Goal: Transaction & Acquisition: Book appointment/travel/reservation

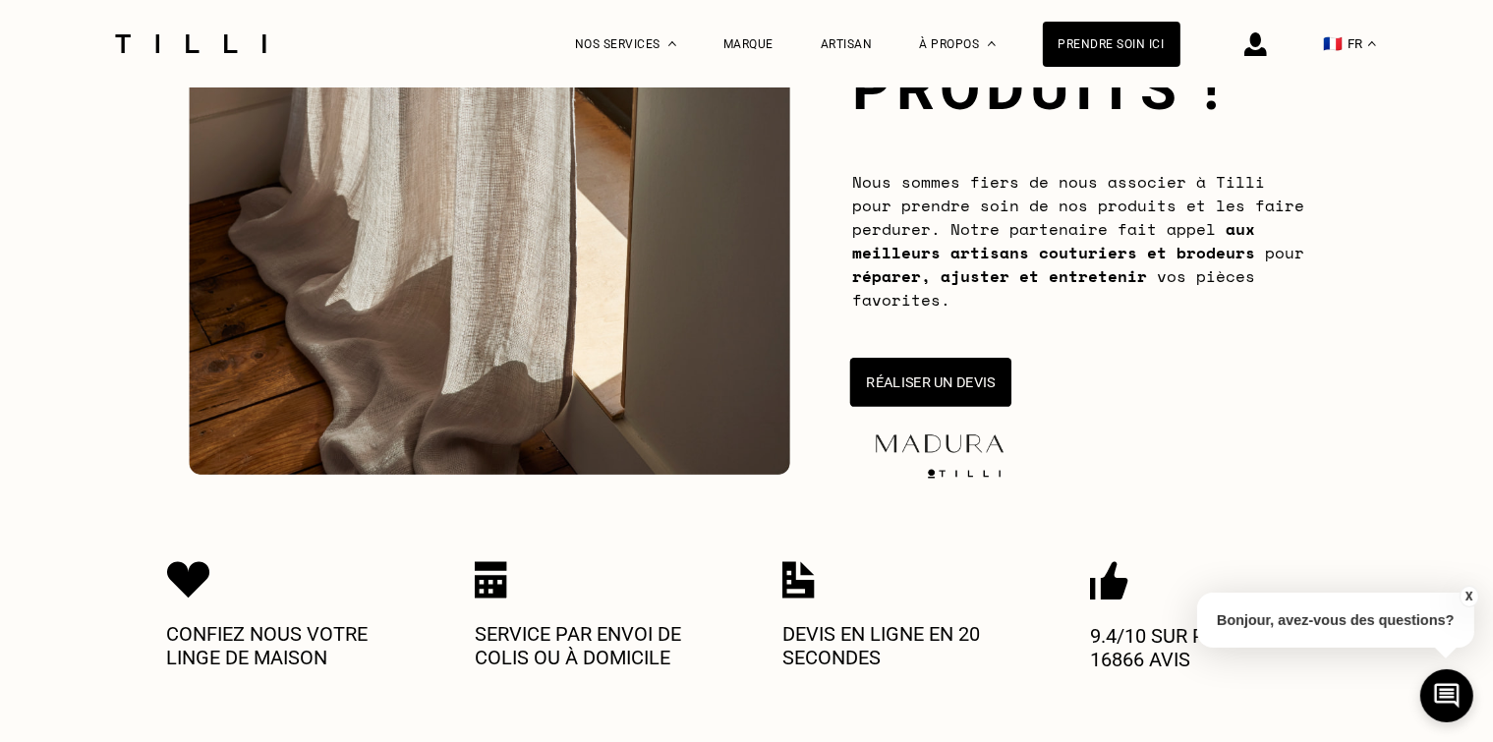
click at [914, 383] on button "Réaliser un devis" at bounding box center [929, 382] width 161 height 49
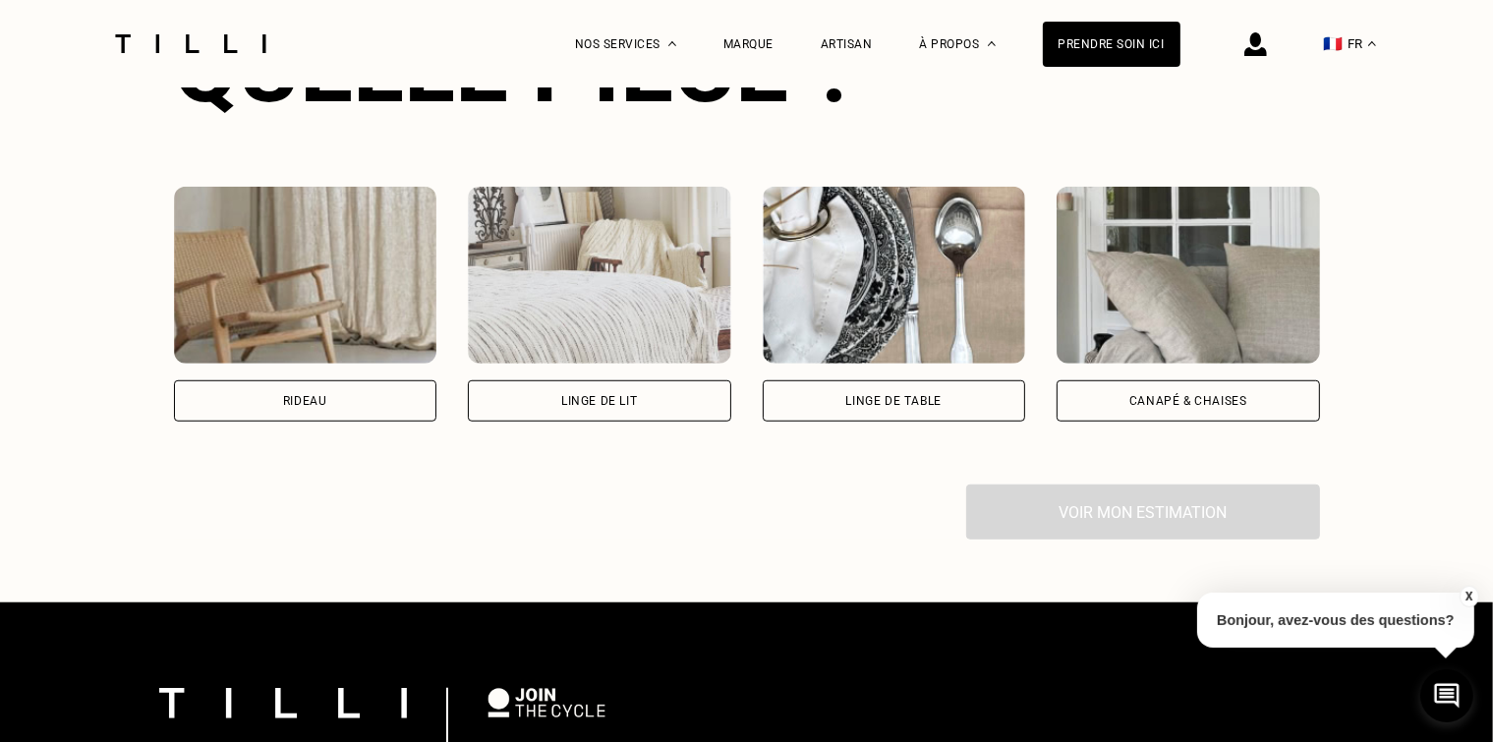
scroll to position [1360, 0]
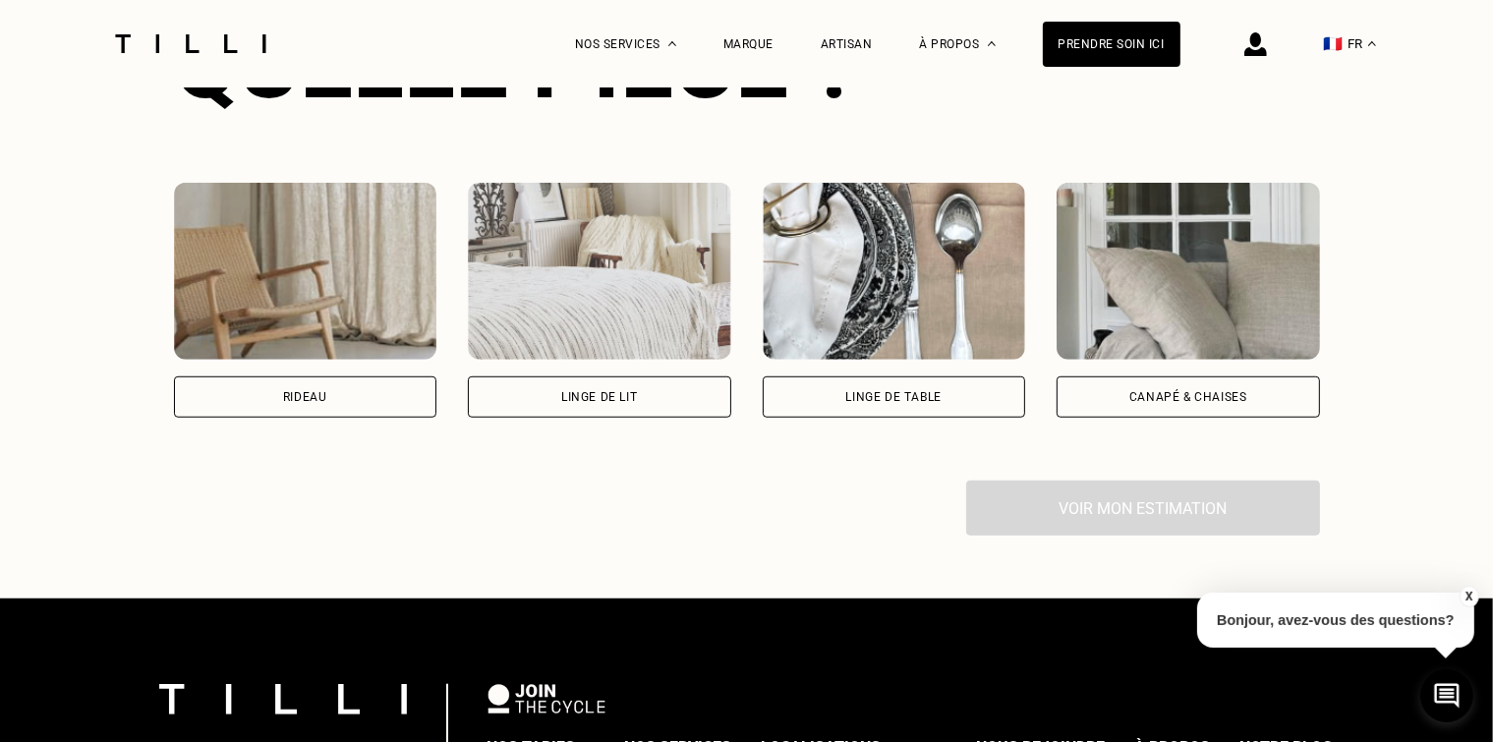
click at [343, 395] on div "Rideau" at bounding box center [305, 396] width 263 height 41
select select "FR"
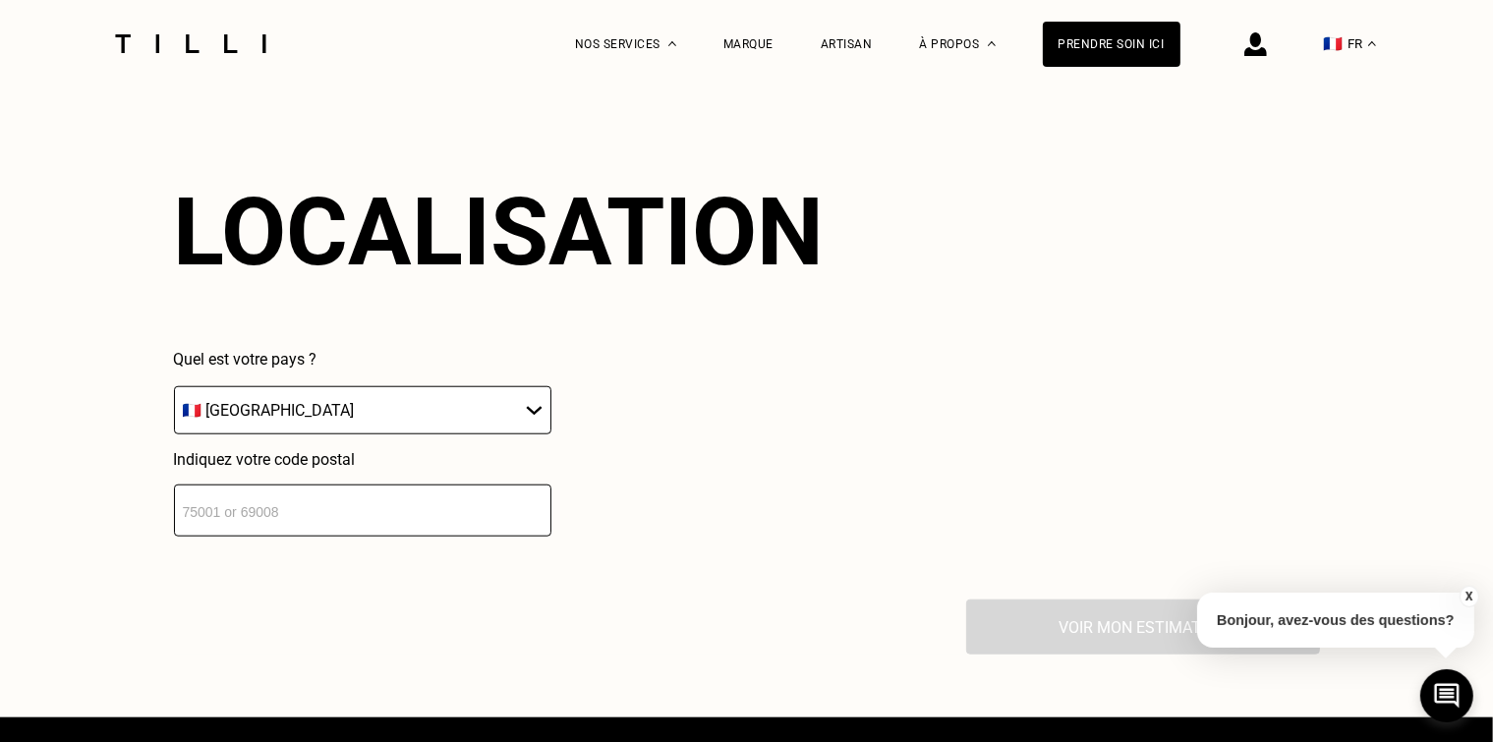
scroll to position [1685, 0]
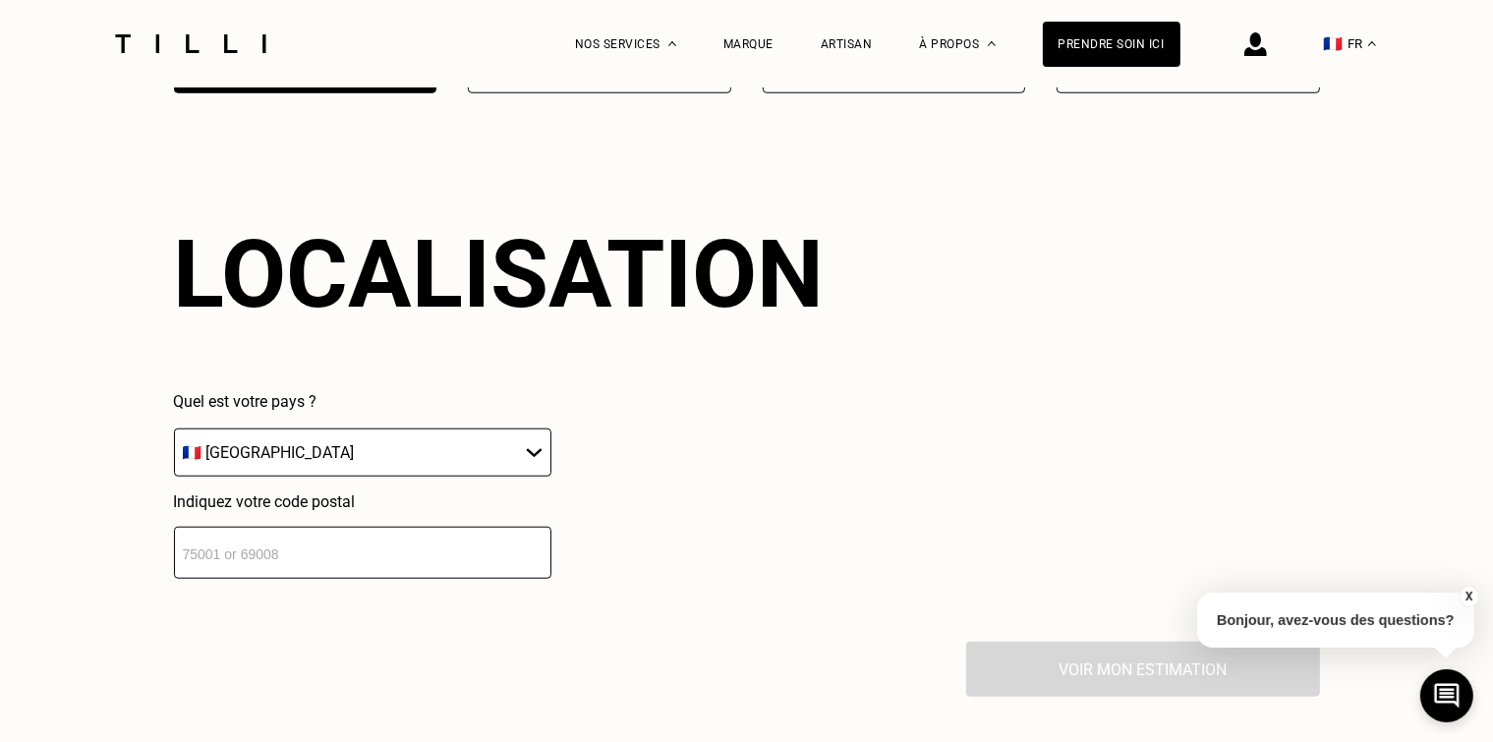
click at [437, 540] on input "number" at bounding box center [362, 553] width 377 height 52
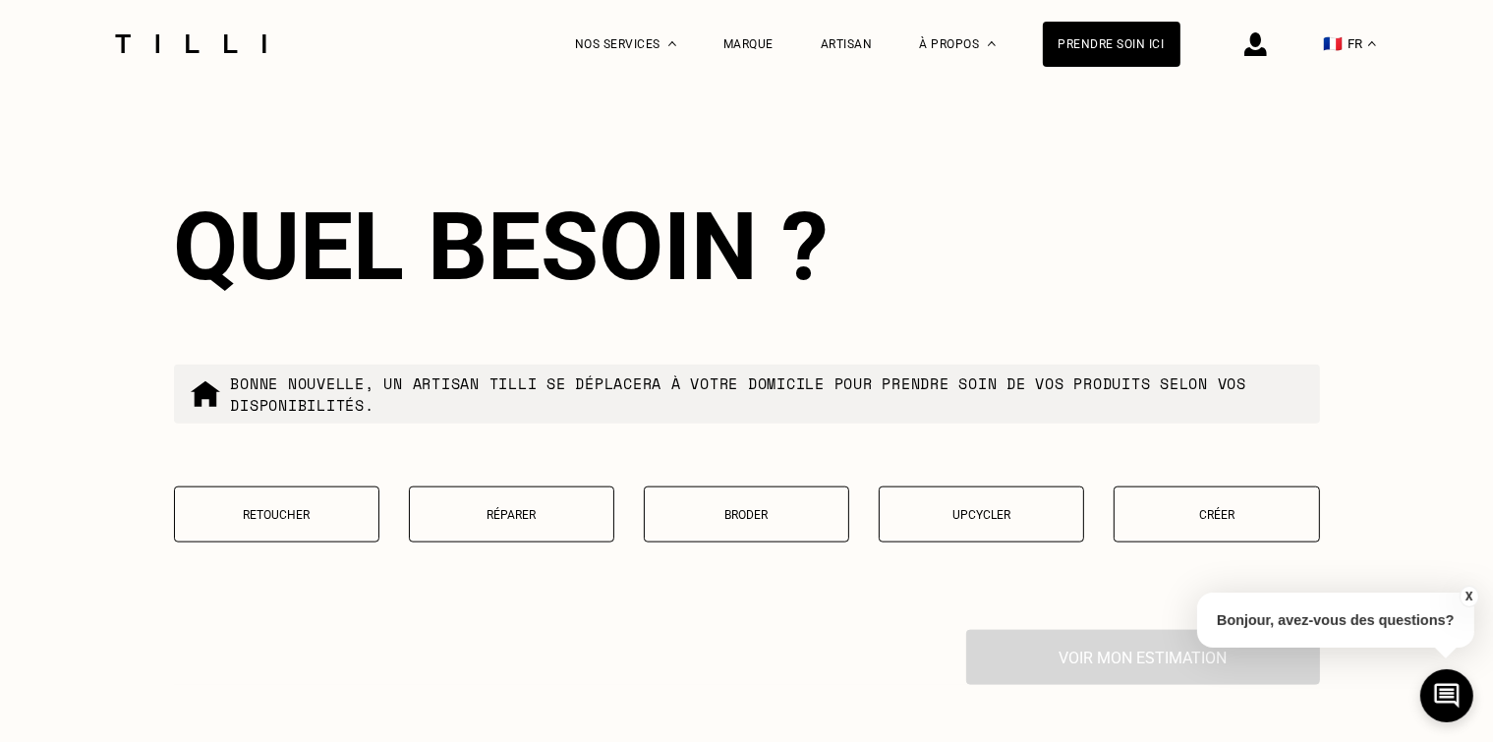
scroll to position [0, 16]
type input "75017"
click at [315, 514] on p "Retoucher" at bounding box center [277, 515] width 184 height 14
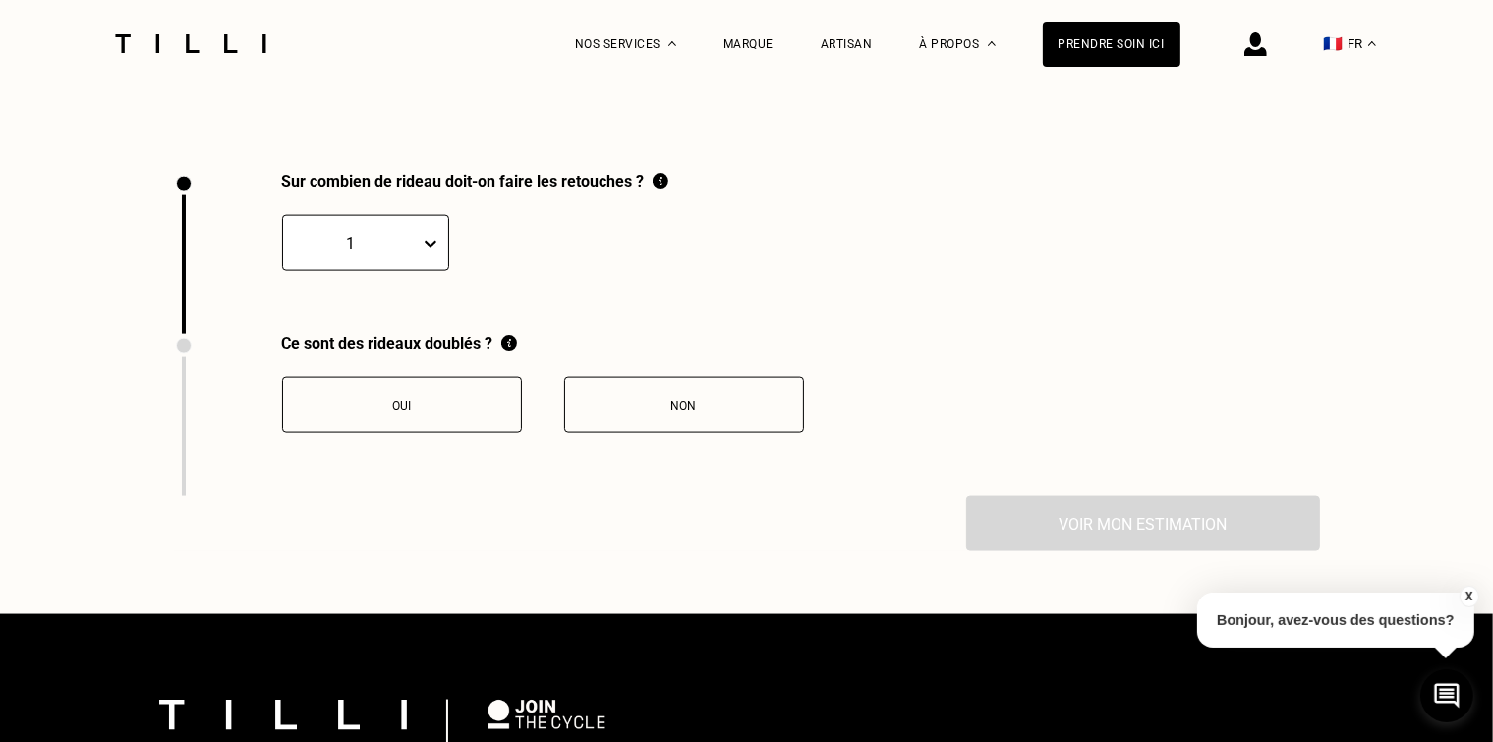
scroll to position [2701, 0]
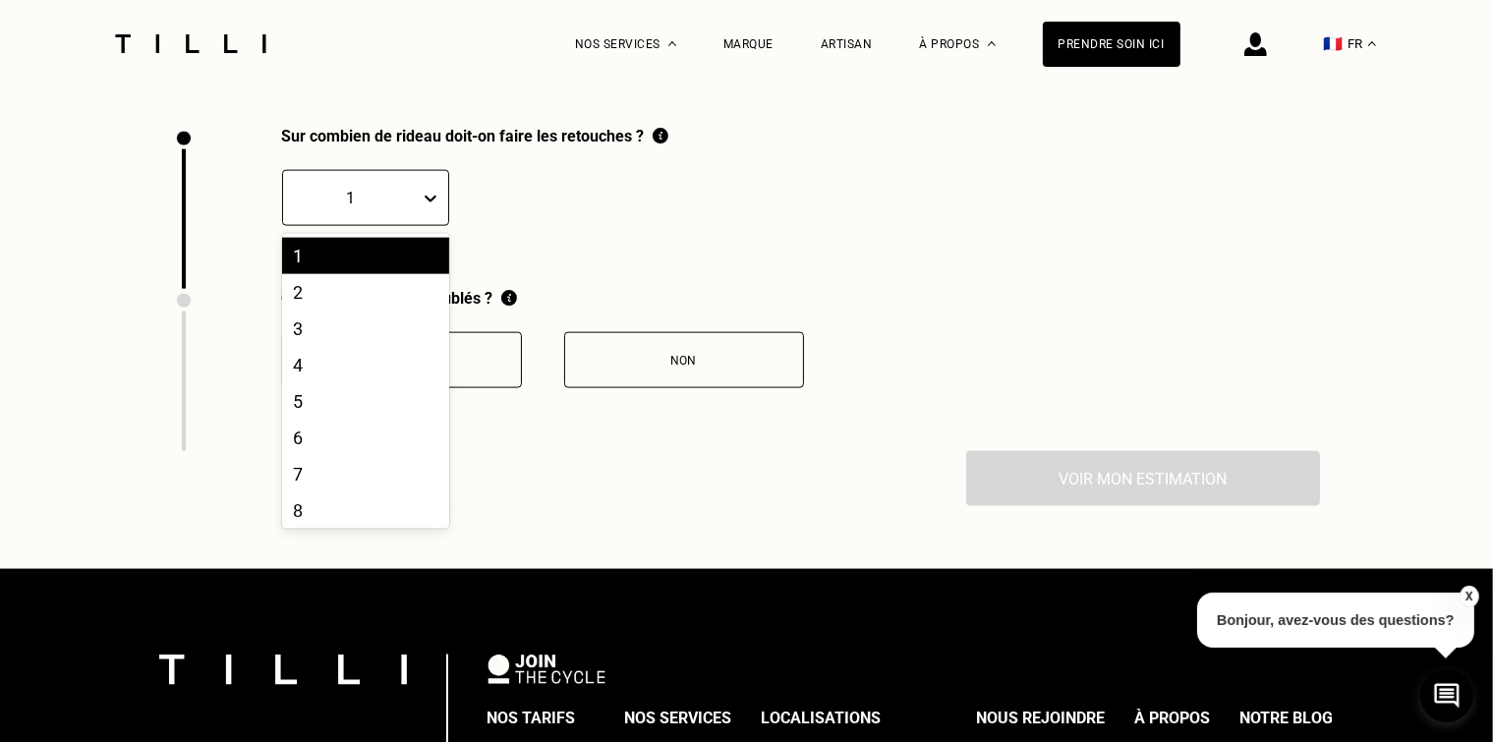
click at [421, 191] on icon at bounding box center [431, 199] width 20 height 20
click at [347, 354] on div "4" at bounding box center [365, 365] width 167 height 36
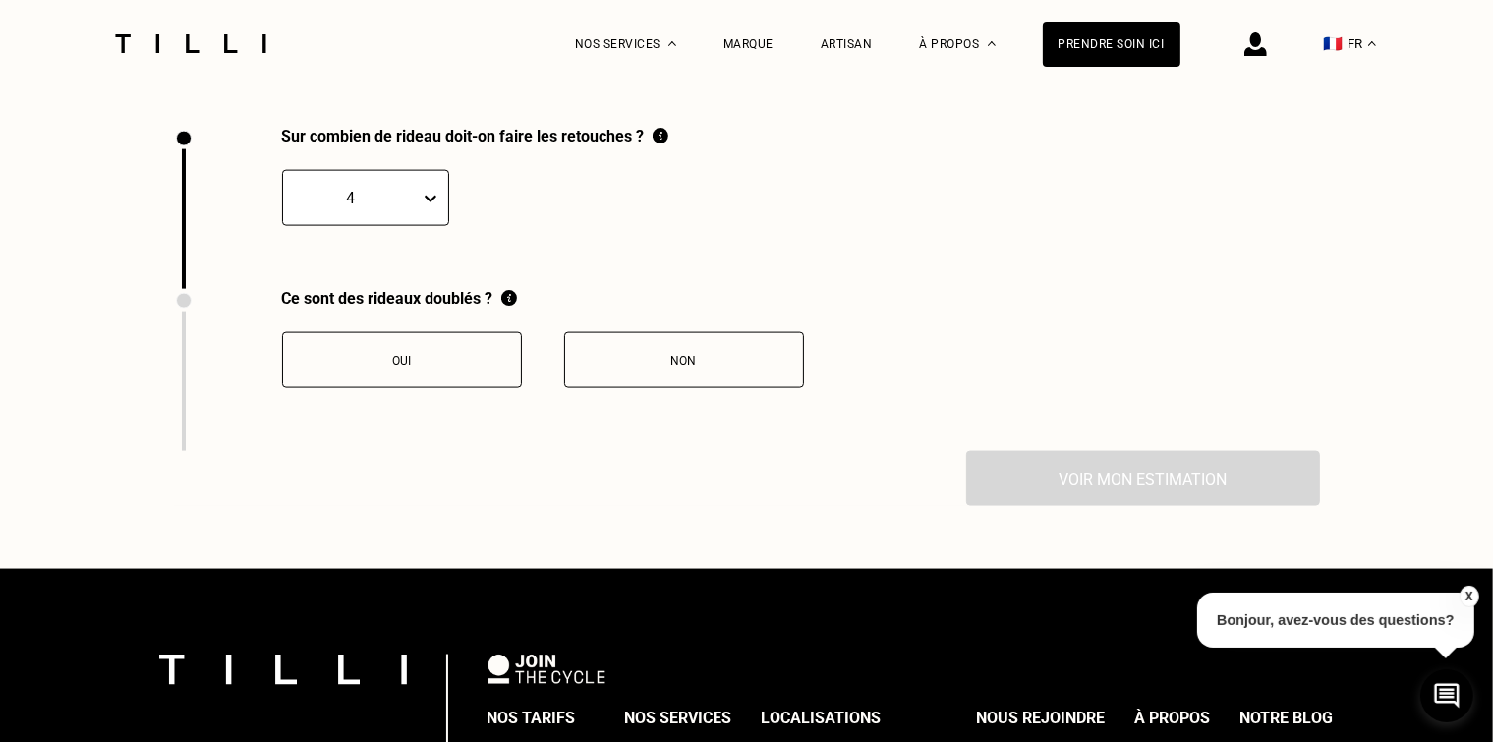
click at [668, 356] on div "Non" at bounding box center [684, 361] width 218 height 14
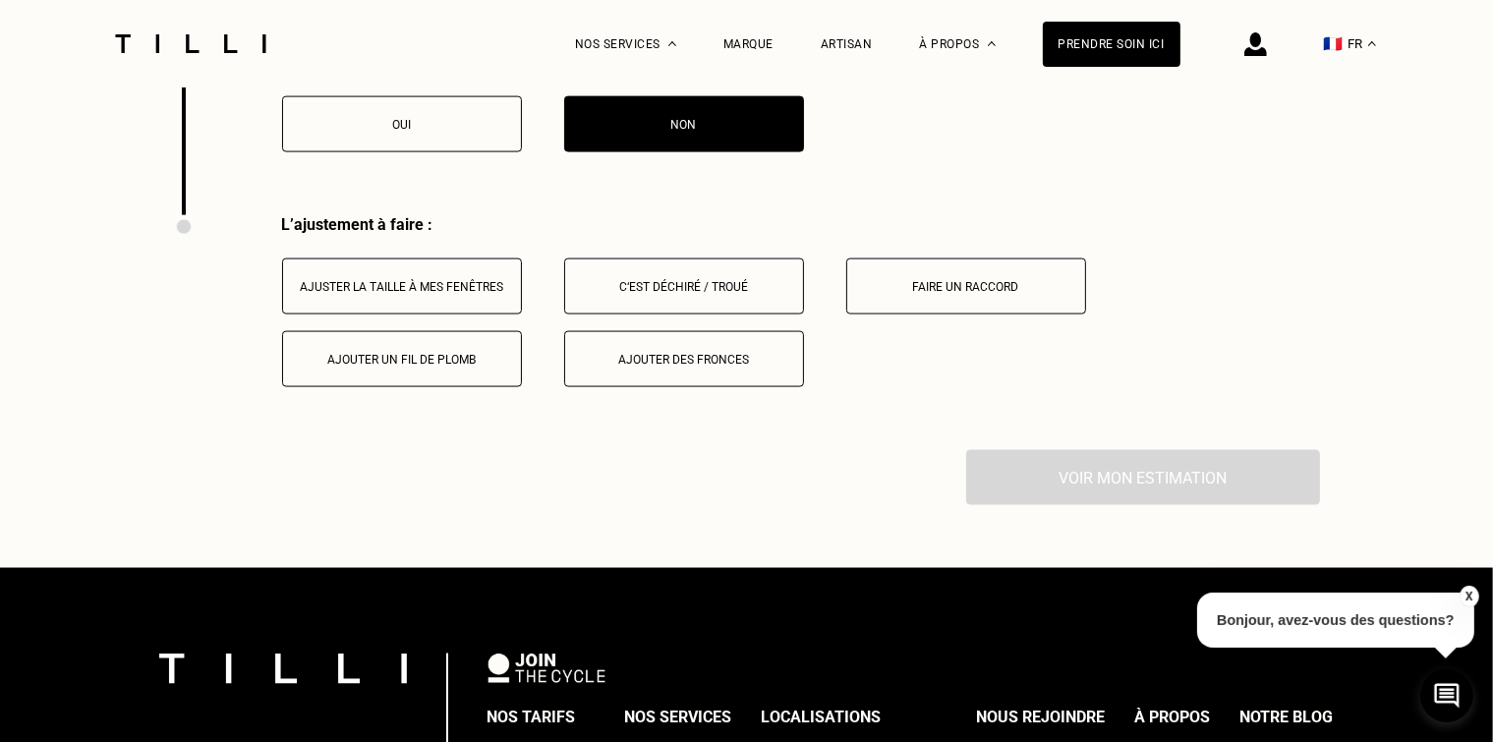
scroll to position [3025, 0]
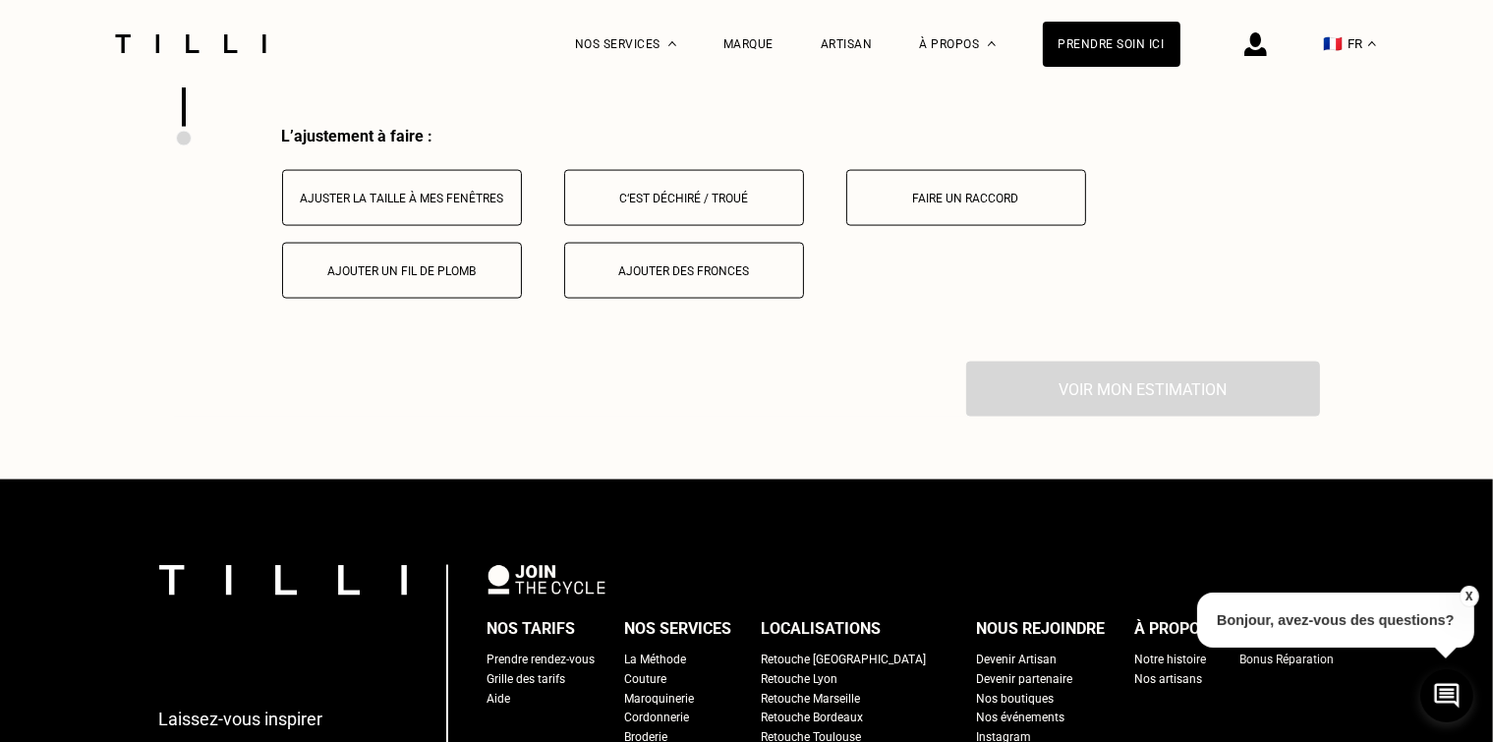
click at [437, 195] on div "Ajuster la taille à mes fenêtres" at bounding box center [402, 199] width 218 height 14
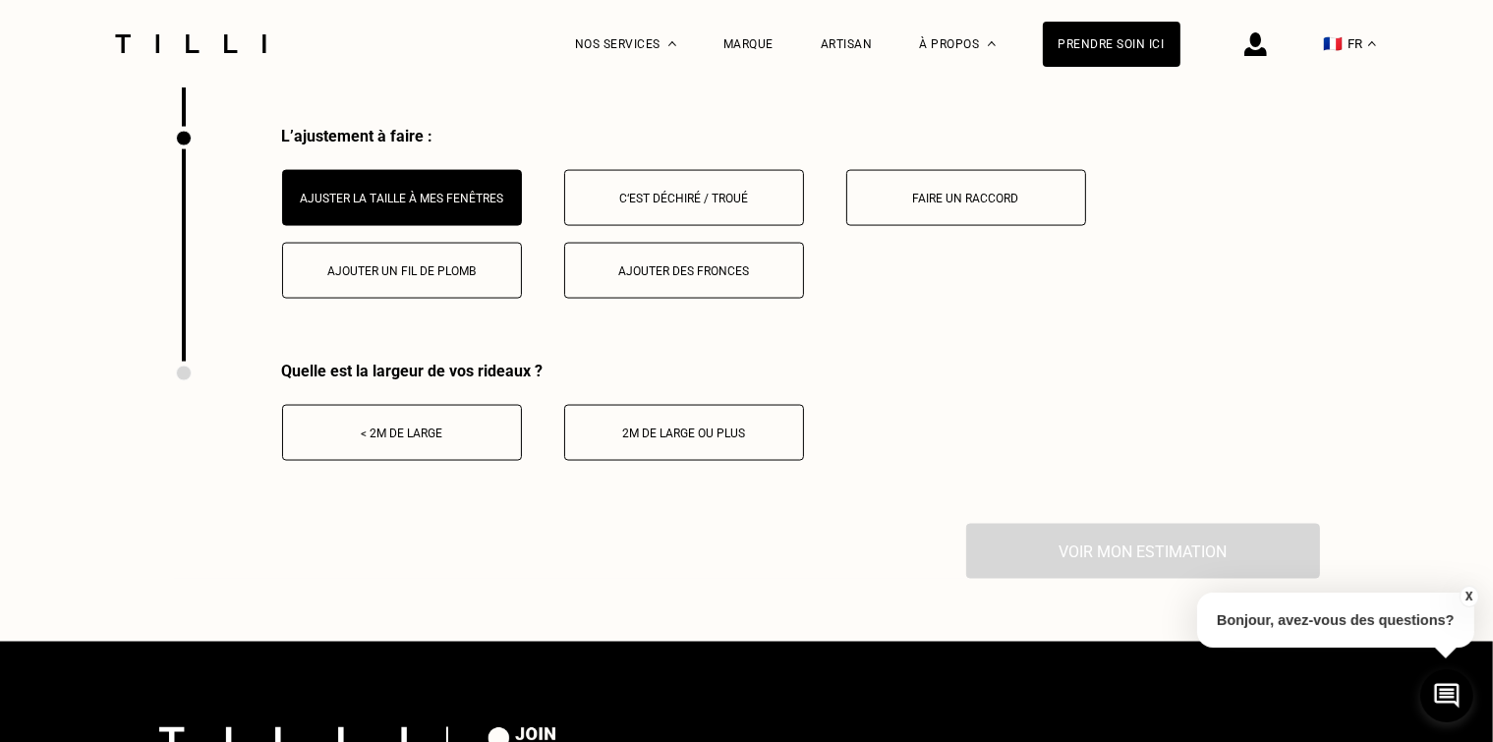
scroll to position [3123, 0]
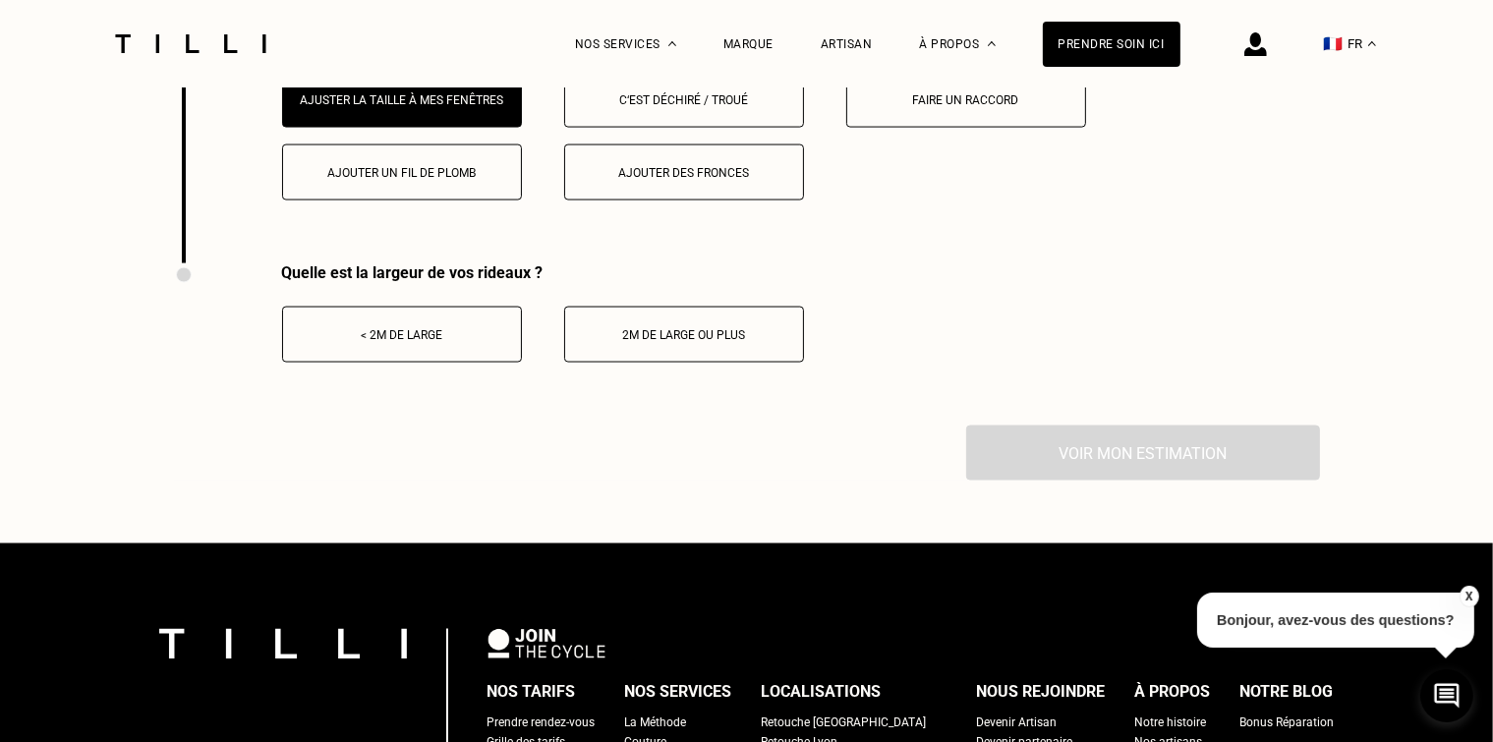
click at [448, 330] on div "< 2m de large" at bounding box center [402, 335] width 218 height 14
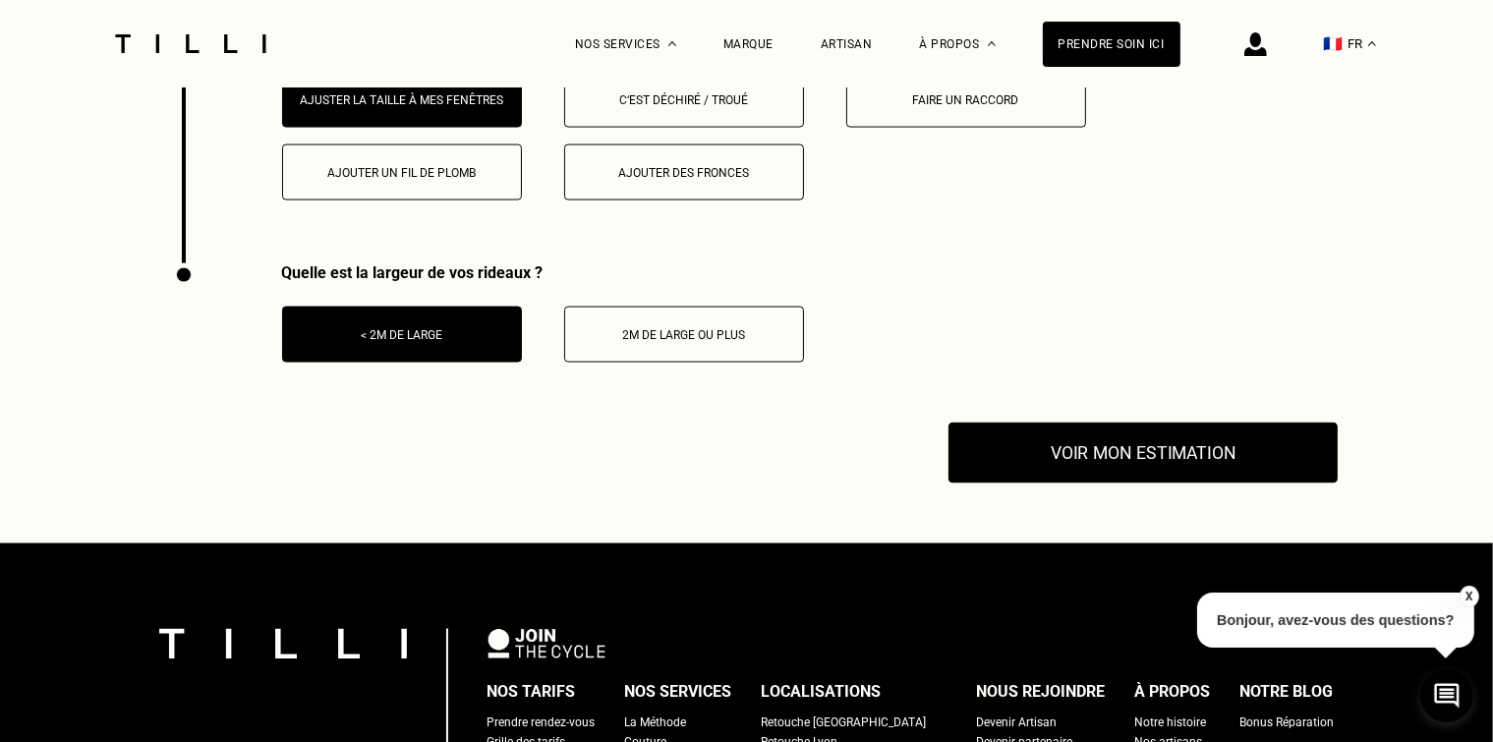
click at [1178, 453] on button "Voir mon estimation" at bounding box center [1142, 453] width 389 height 61
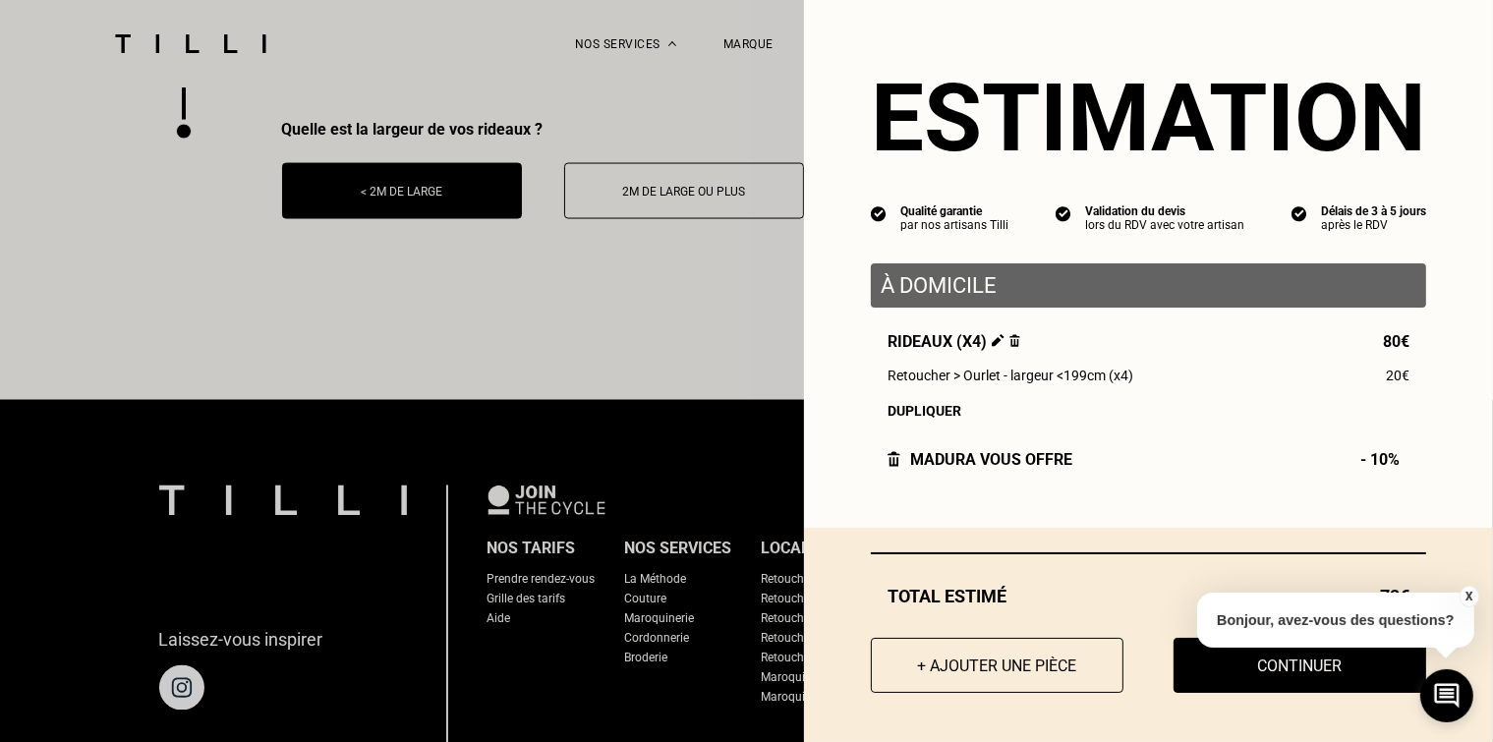
scroll to position [3222, 0]
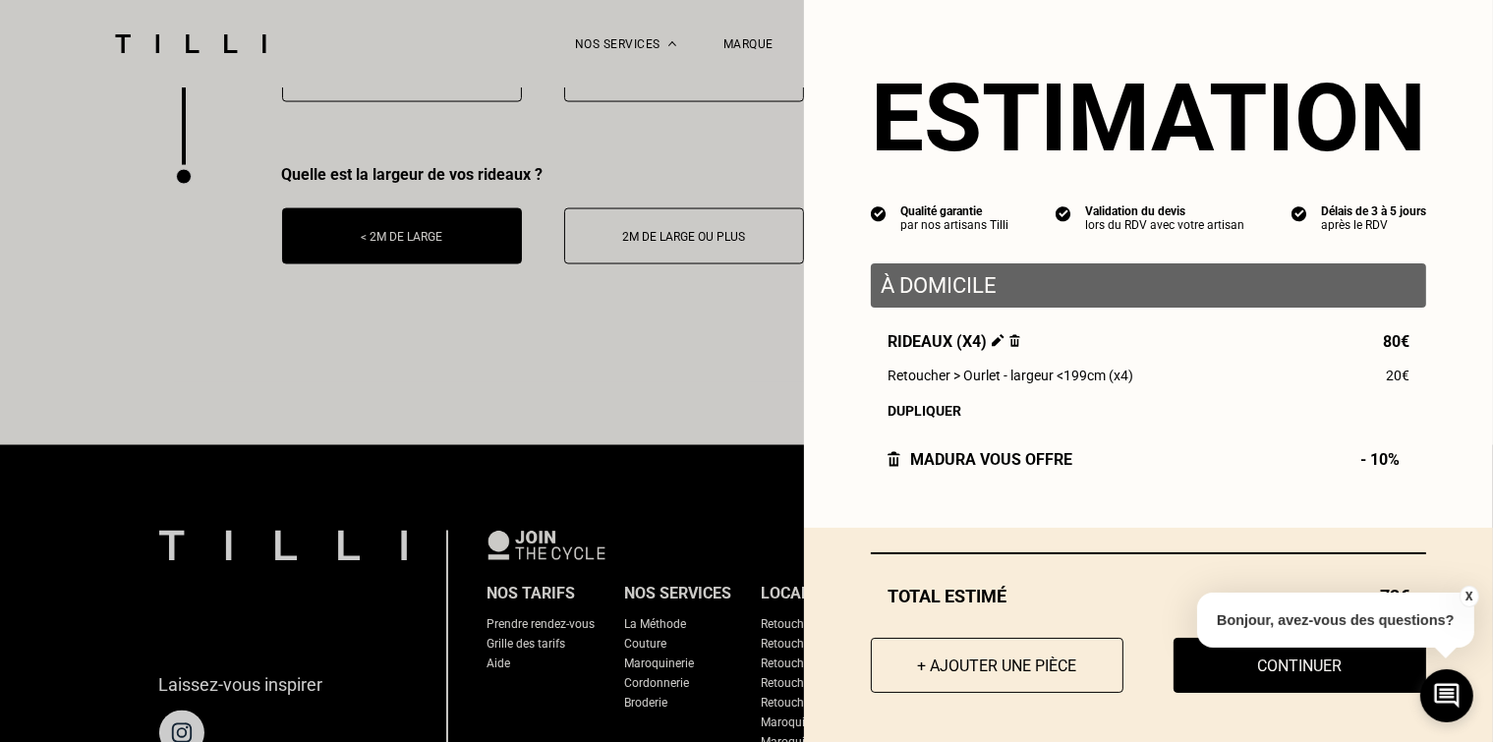
click at [1467, 593] on button "X" at bounding box center [1468, 597] width 20 height 22
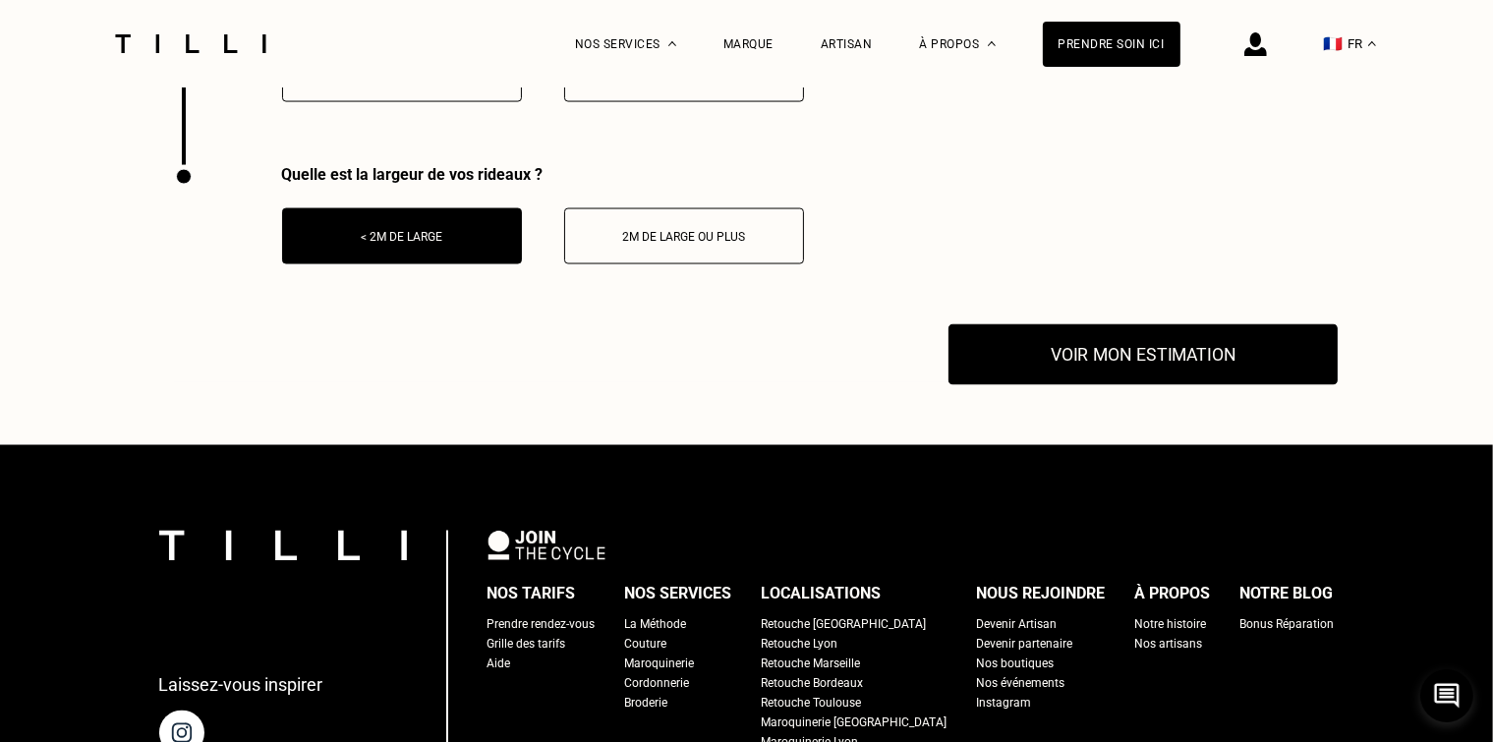
click at [1170, 349] on button "Voir mon estimation" at bounding box center [1142, 354] width 389 height 61
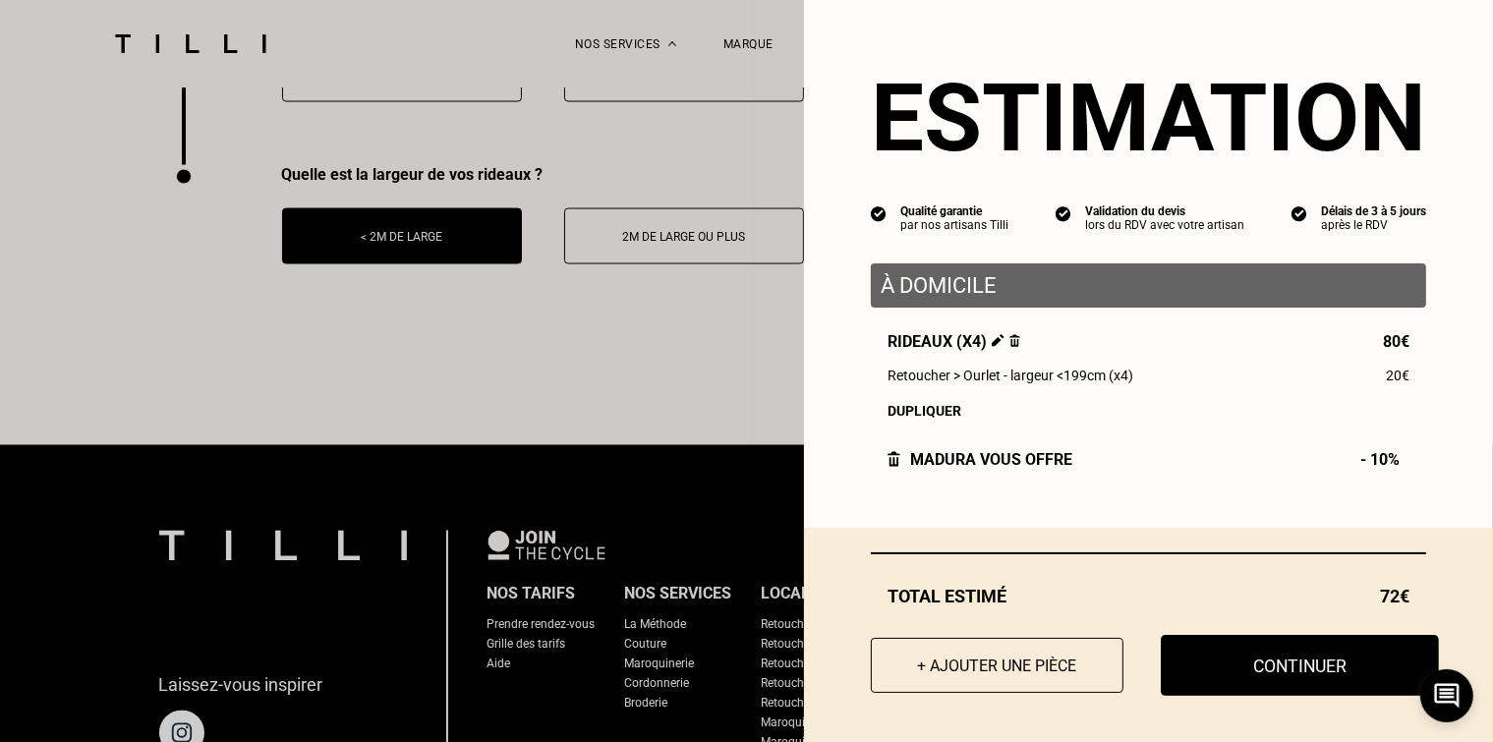
click at [1286, 673] on button "Continuer" at bounding box center [1300, 665] width 278 height 61
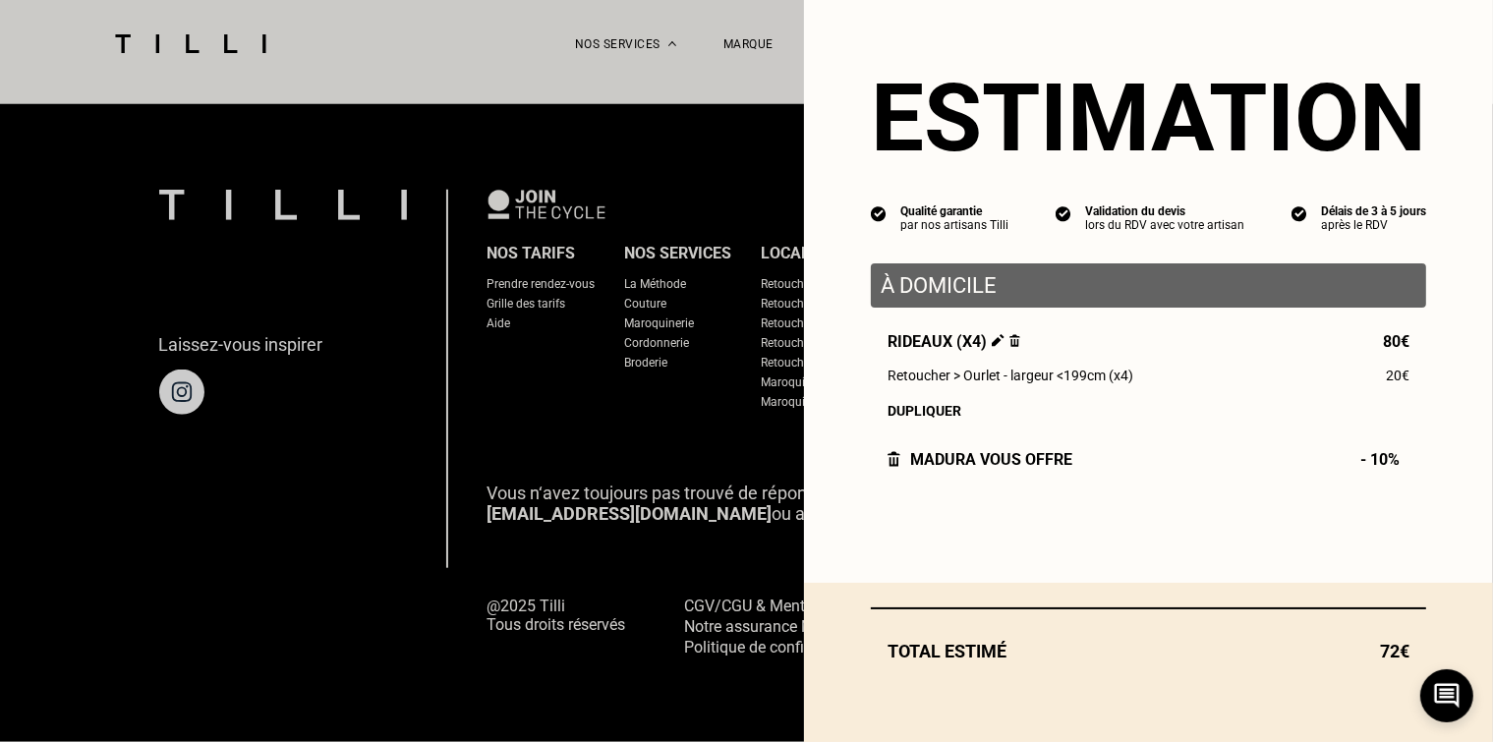
scroll to position [1849, 0]
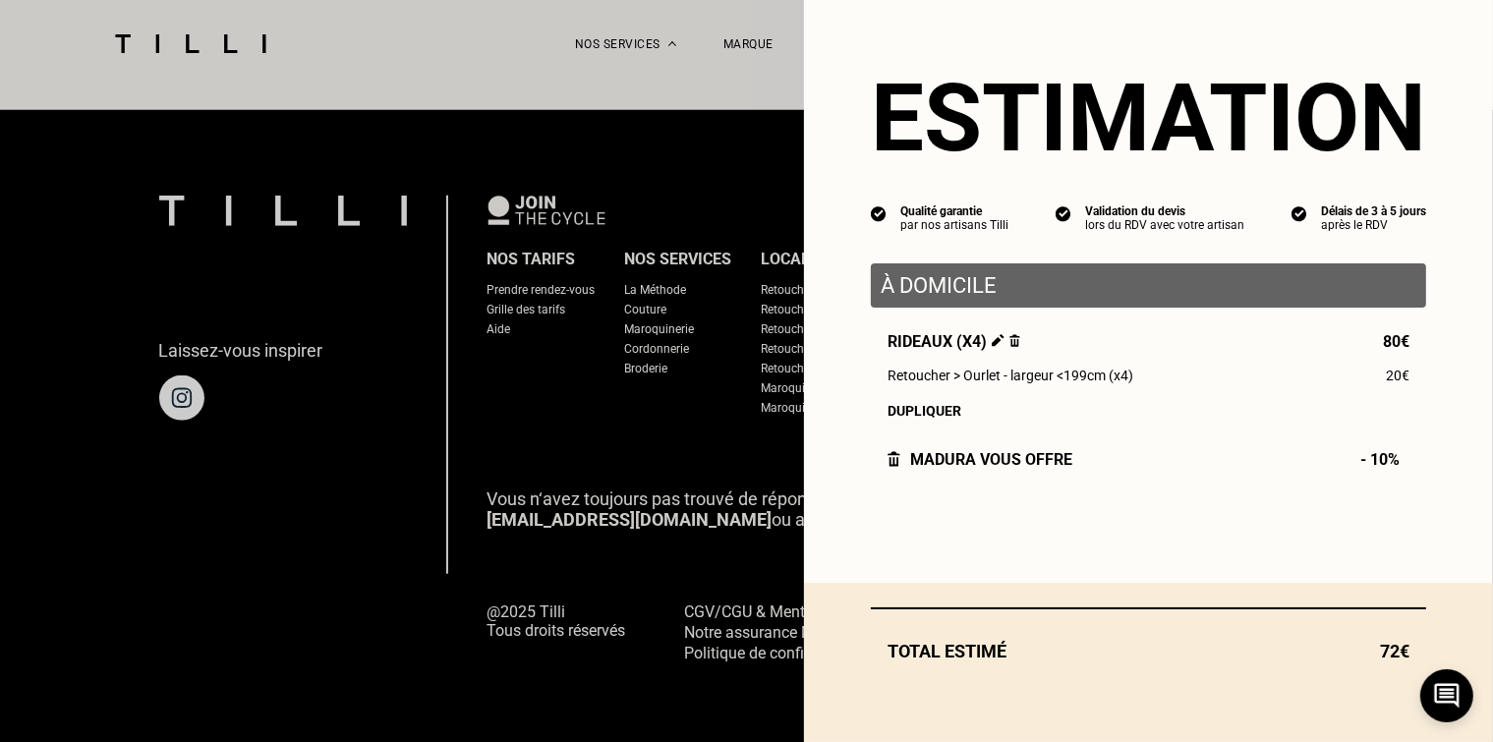
select select "FR"
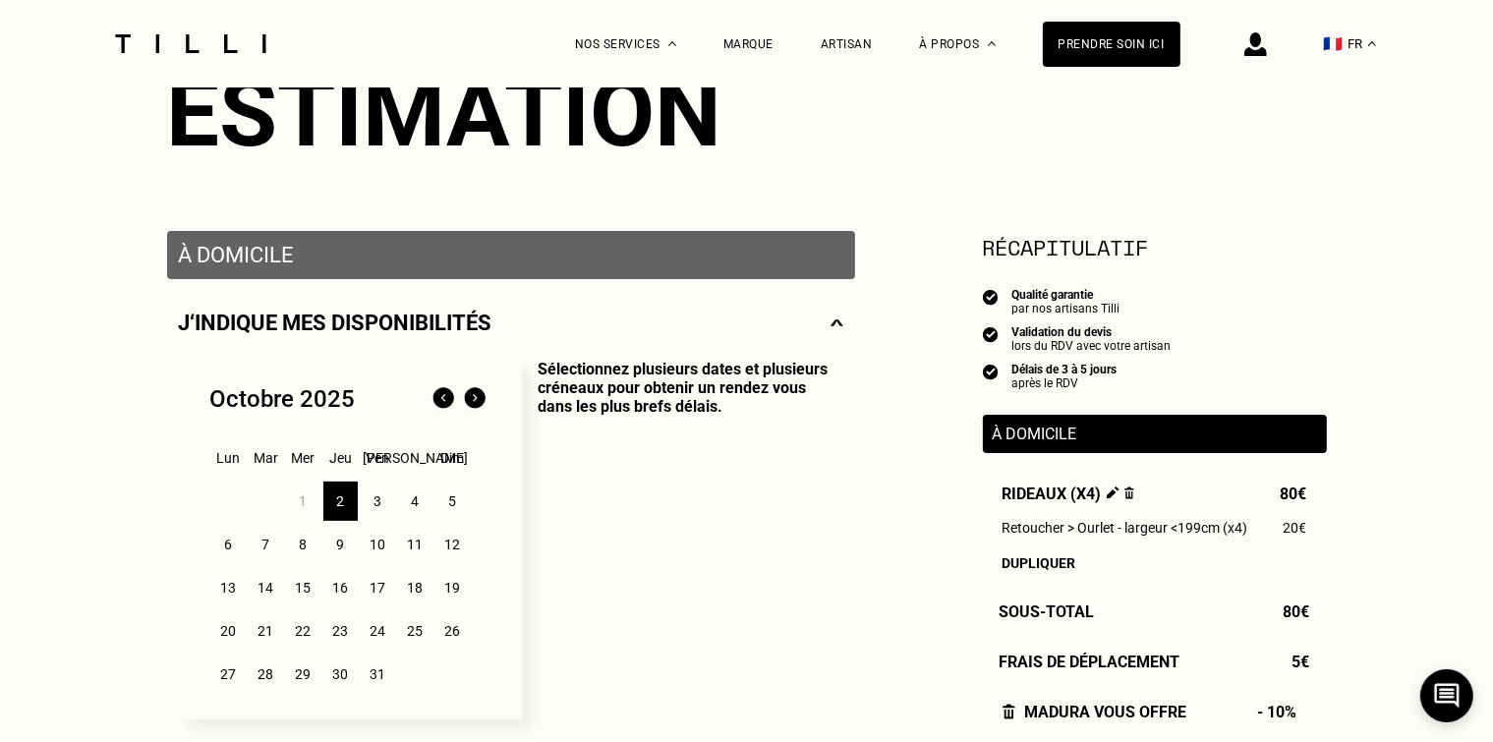
scroll to position [295, 0]
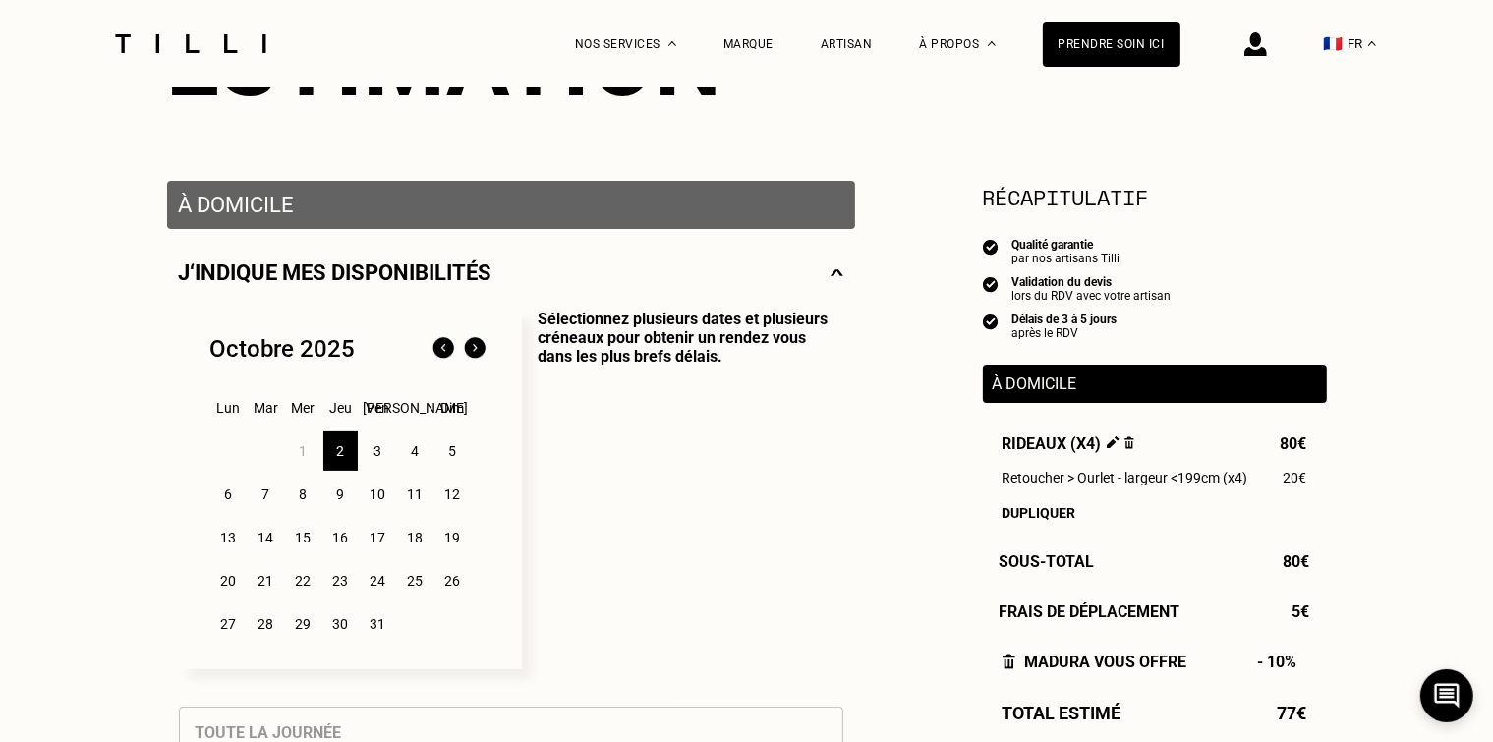
click at [378, 459] on div "3" at bounding box center [378, 450] width 34 height 39
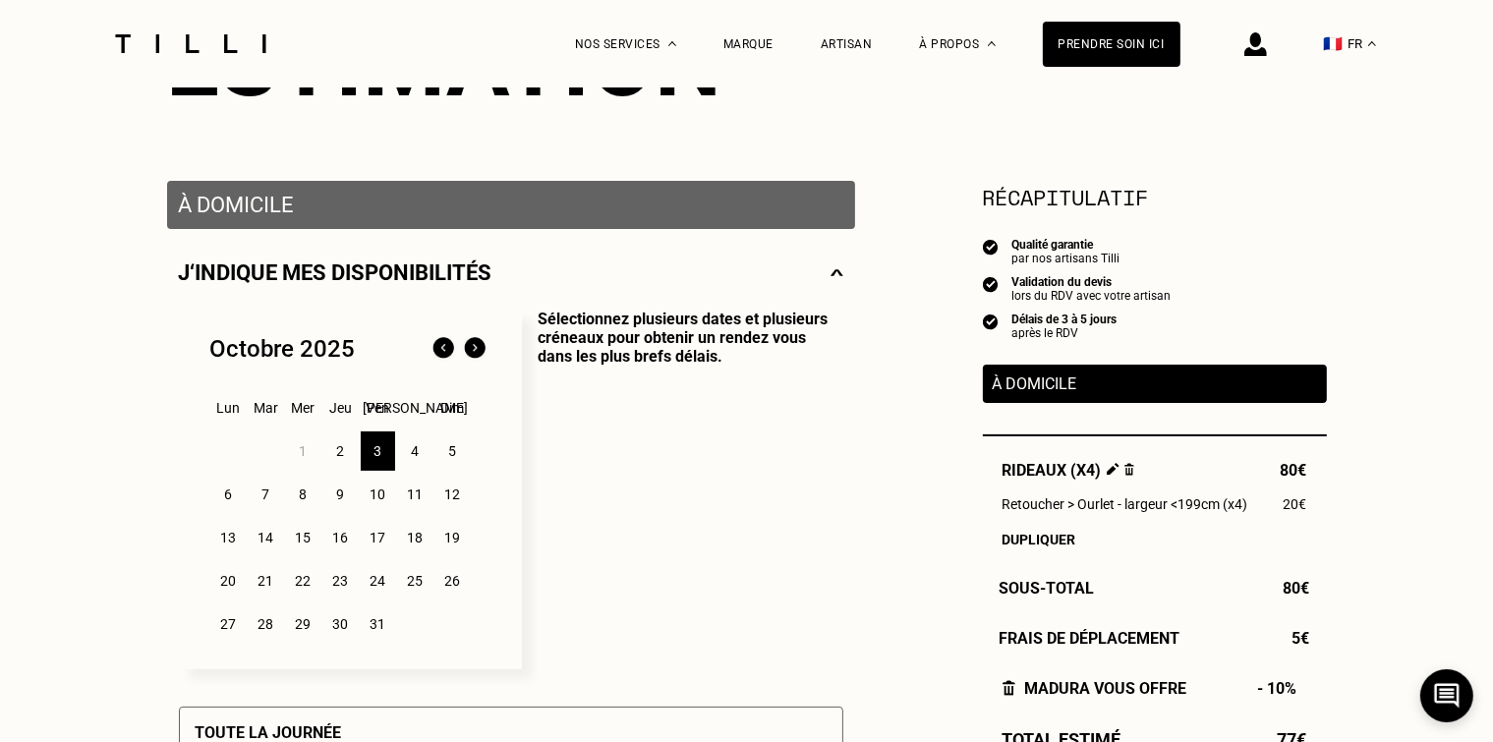
click at [428, 450] on div "4" at bounding box center [415, 450] width 34 height 39
click at [446, 450] on div "5" at bounding box center [452, 450] width 34 height 39
click at [344, 451] on div "2" at bounding box center [340, 450] width 34 height 39
click at [381, 452] on div "3" at bounding box center [378, 450] width 34 height 39
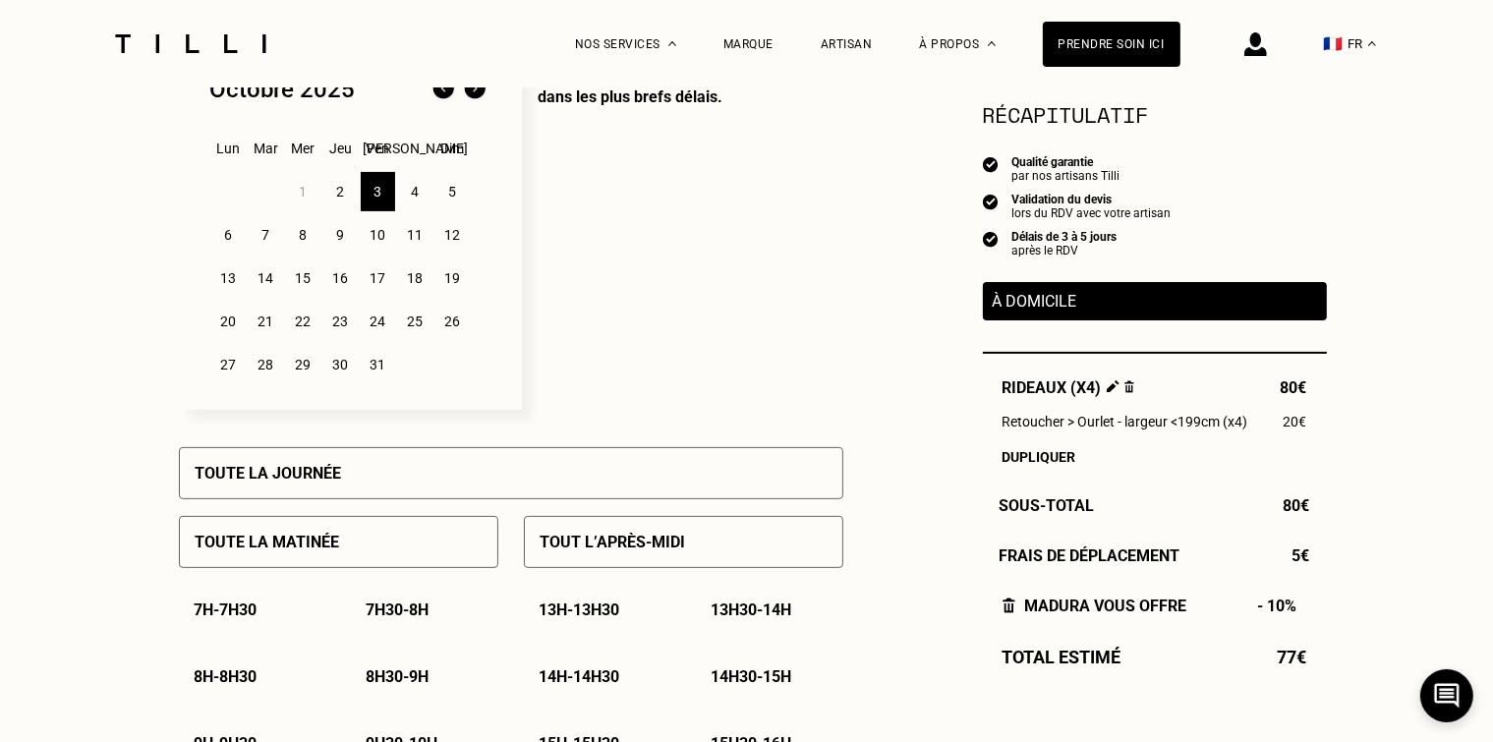
scroll to position [590, 0]
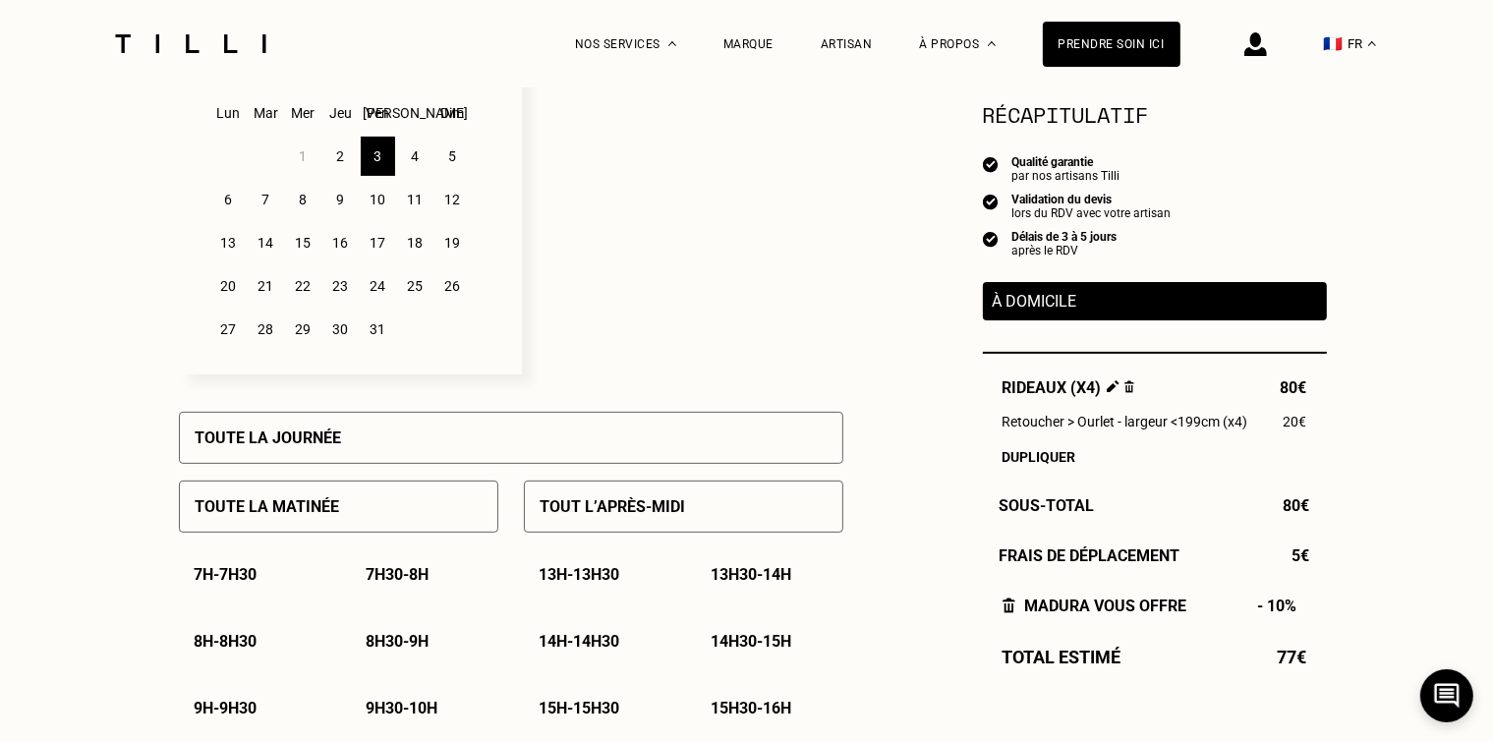
click at [577, 434] on div "Toute la journée" at bounding box center [511, 438] width 664 height 52
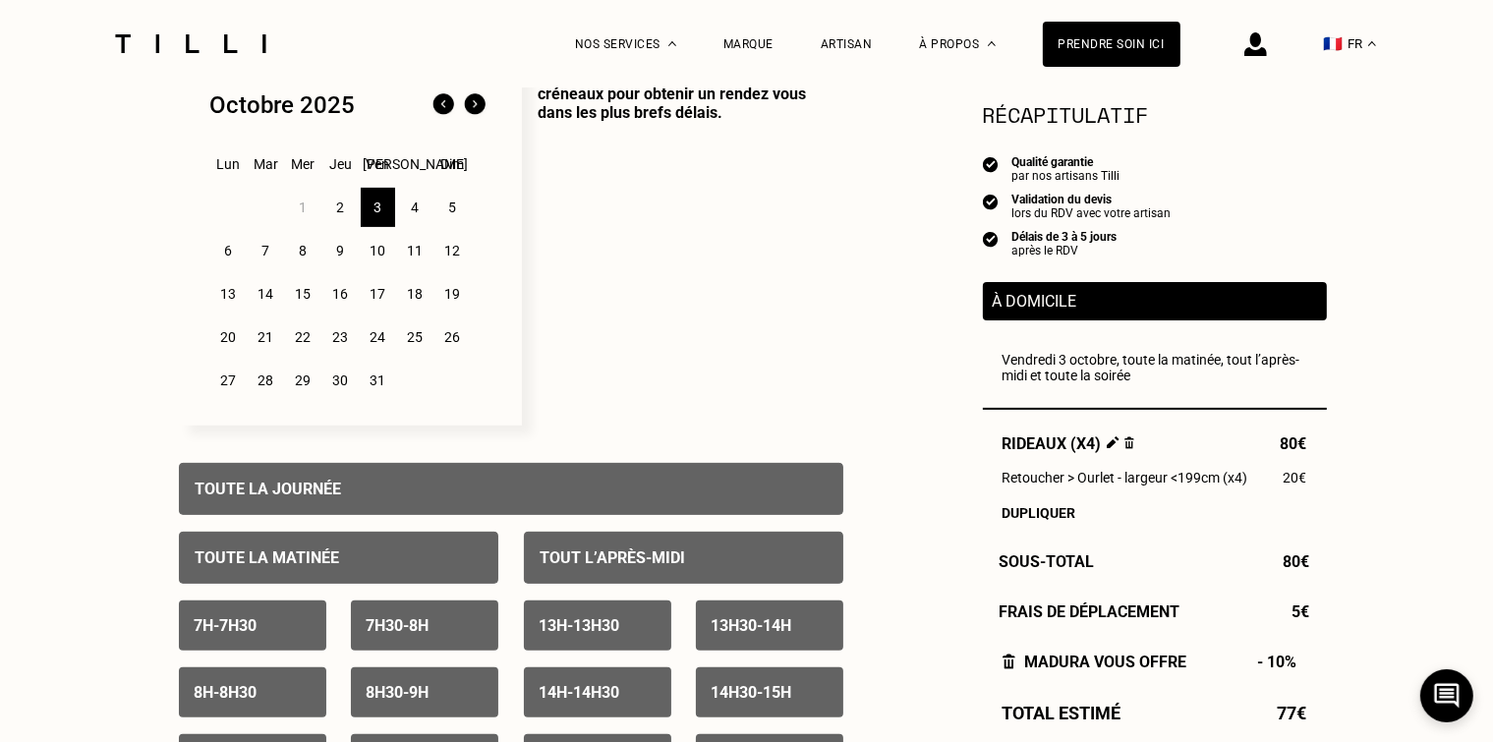
scroll to position [491, 0]
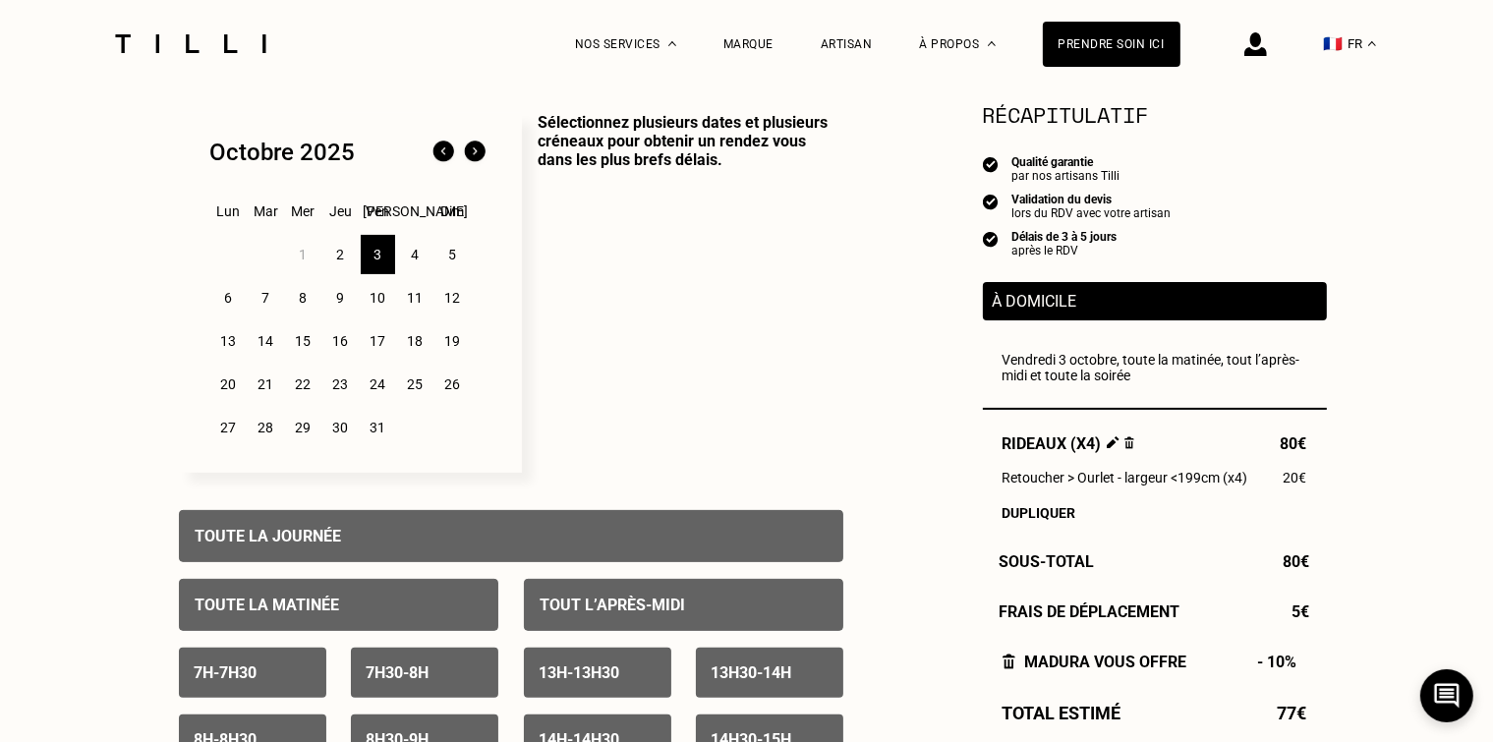
click at [342, 256] on div "2" at bounding box center [340, 254] width 34 height 39
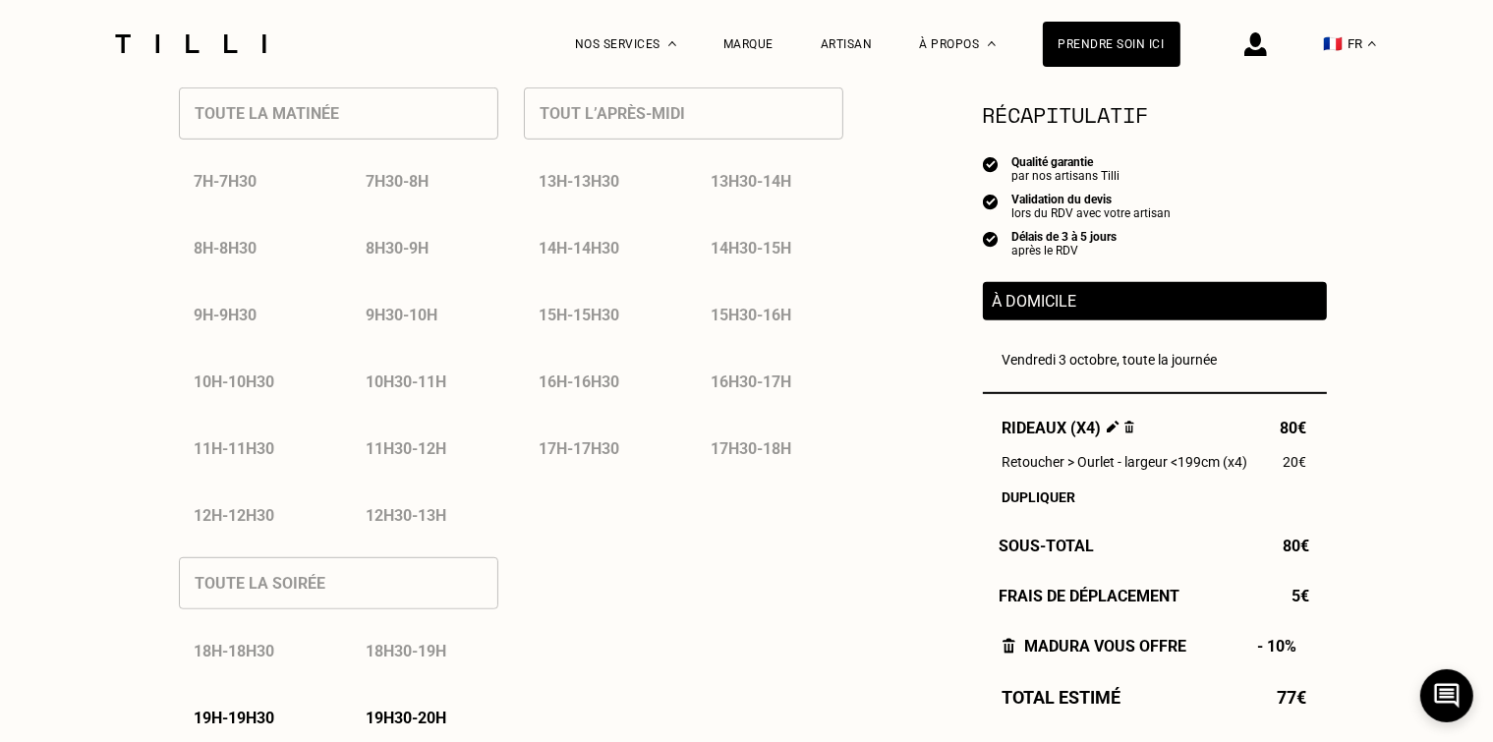
scroll to position [1376, 0]
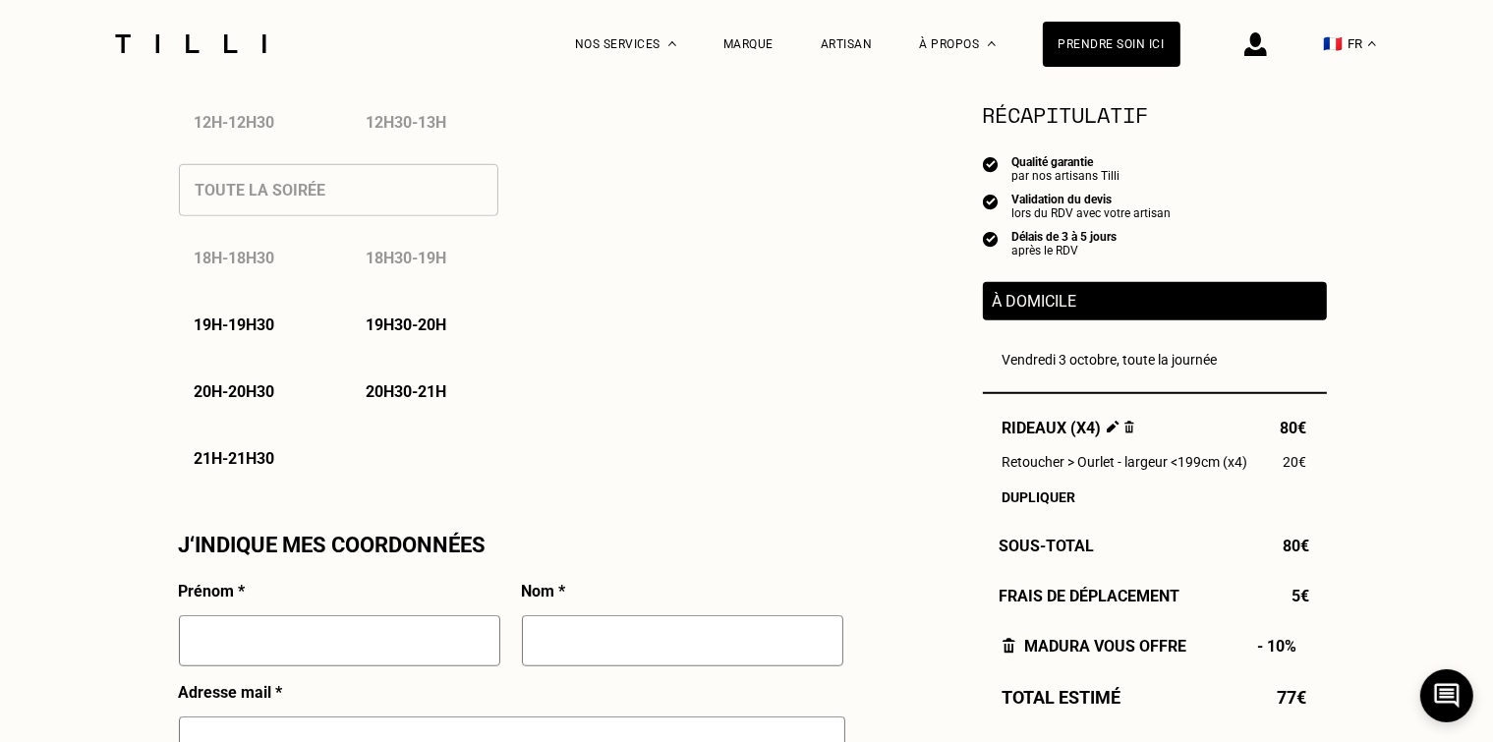
click at [242, 338] on div "19h - 19h30" at bounding box center [252, 325] width 147 height 50
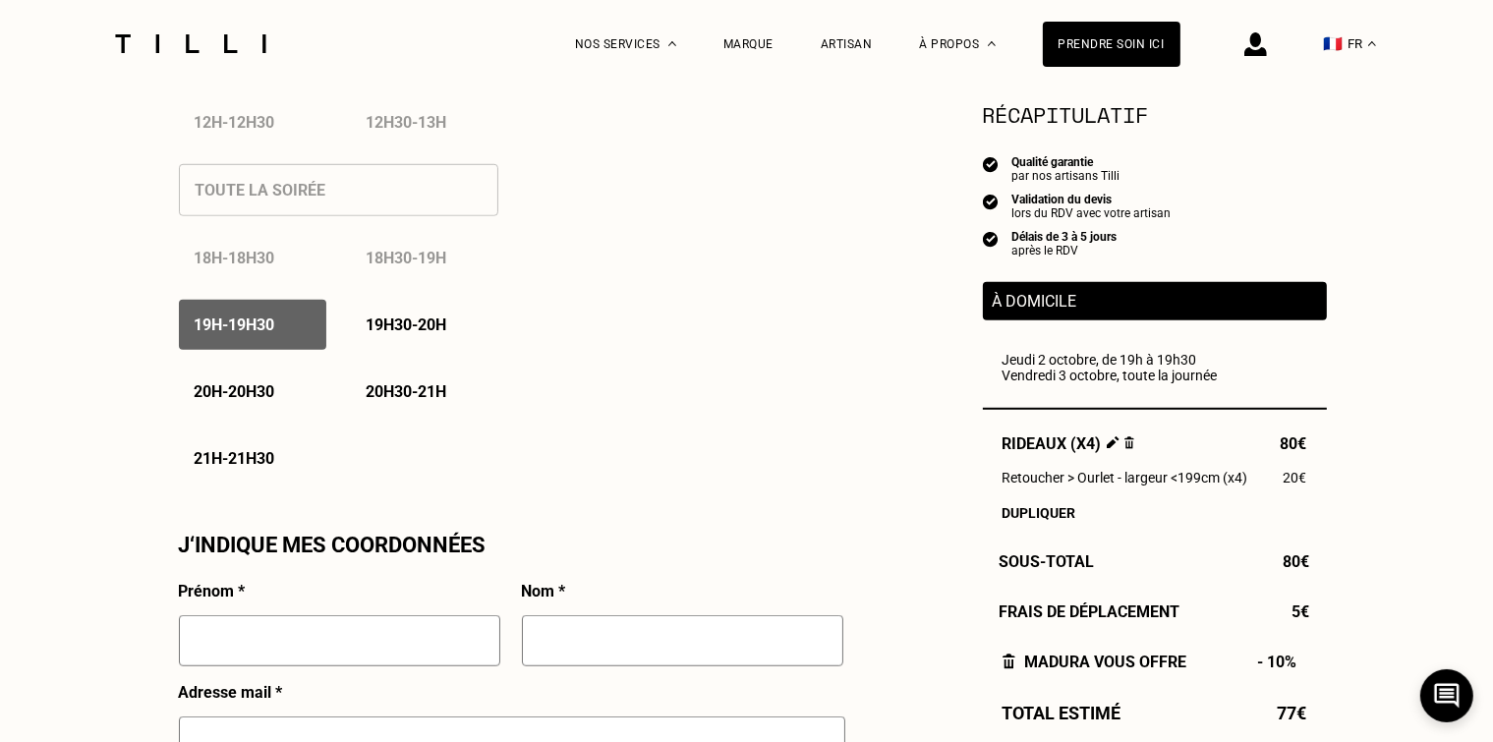
click at [282, 321] on div "19h - 19h30" at bounding box center [252, 325] width 147 height 50
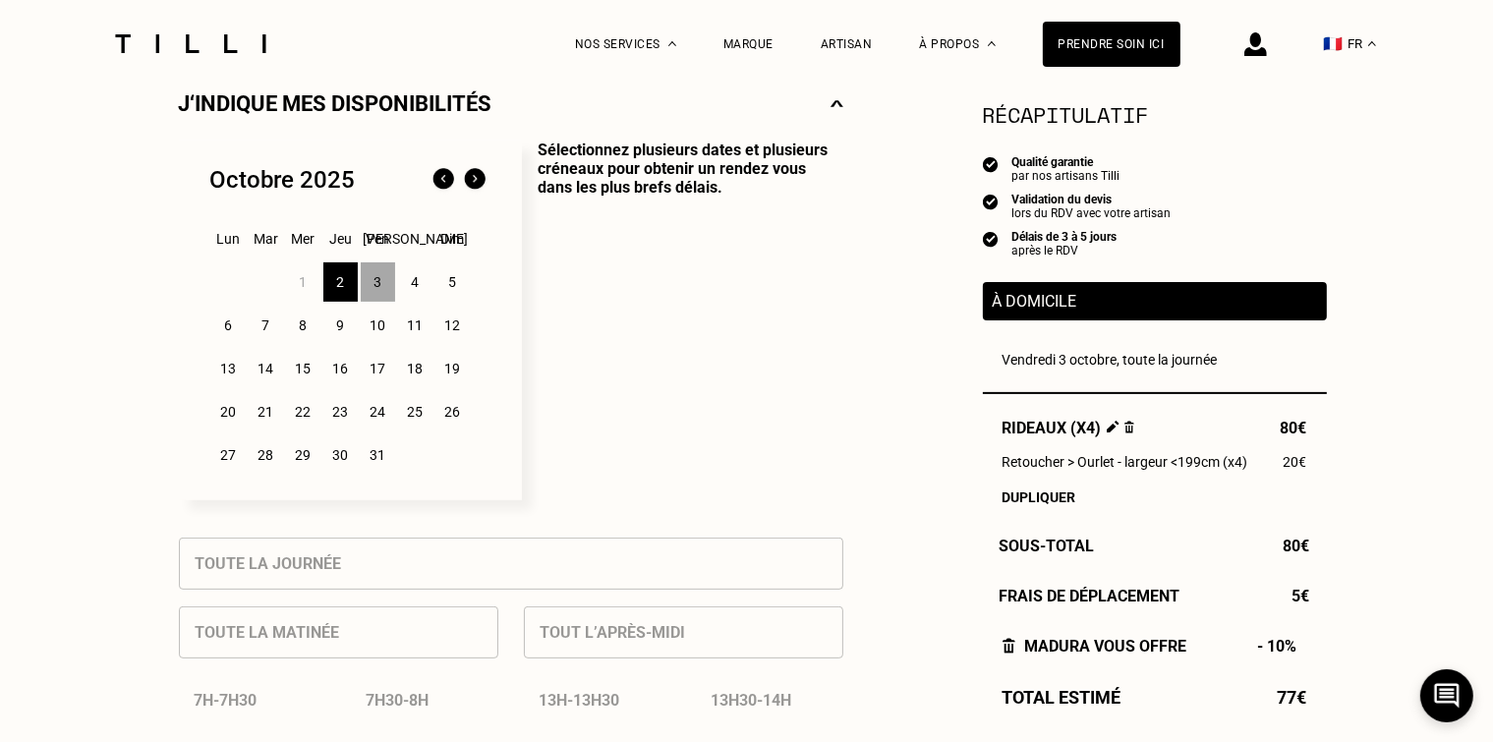
scroll to position [295, 0]
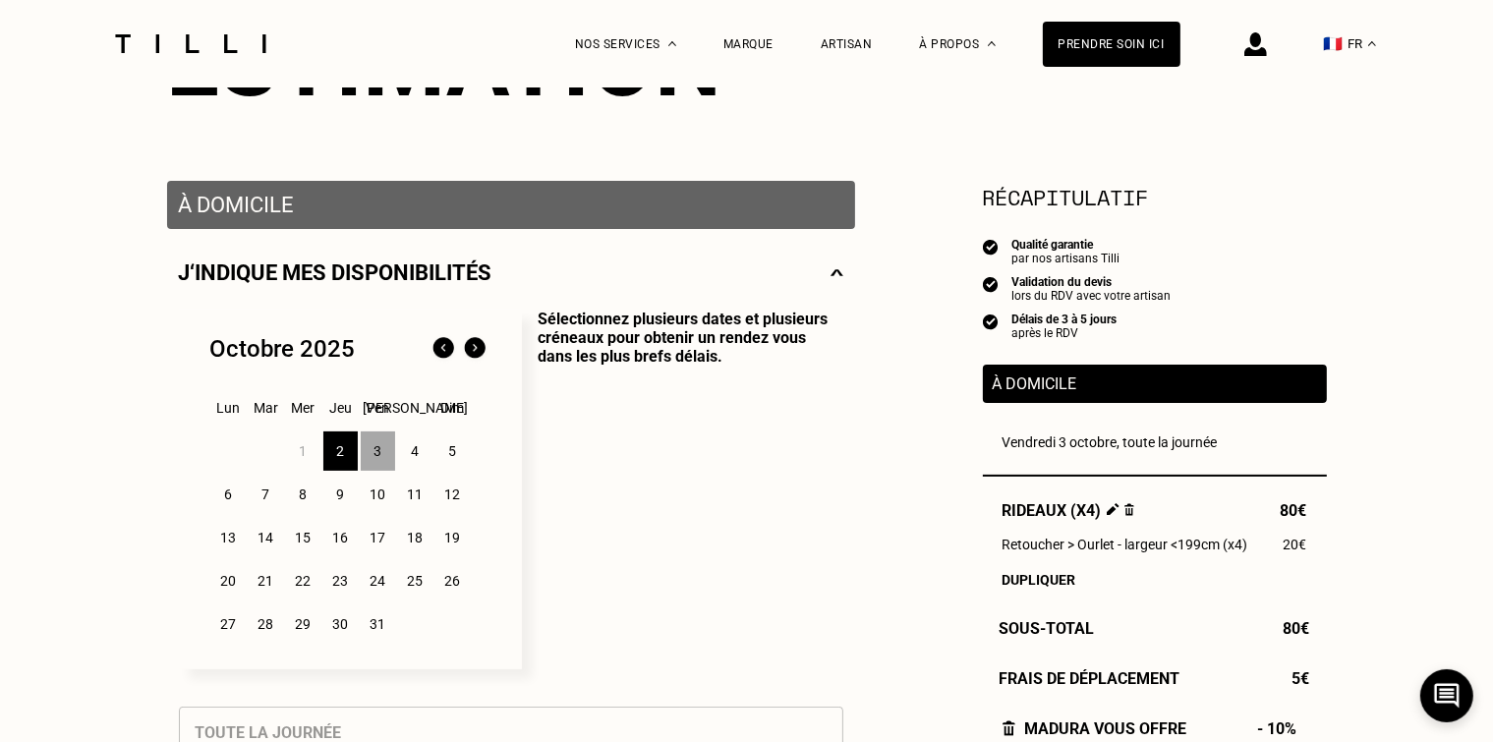
click at [411, 456] on div "4" at bounding box center [415, 450] width 34 height 39
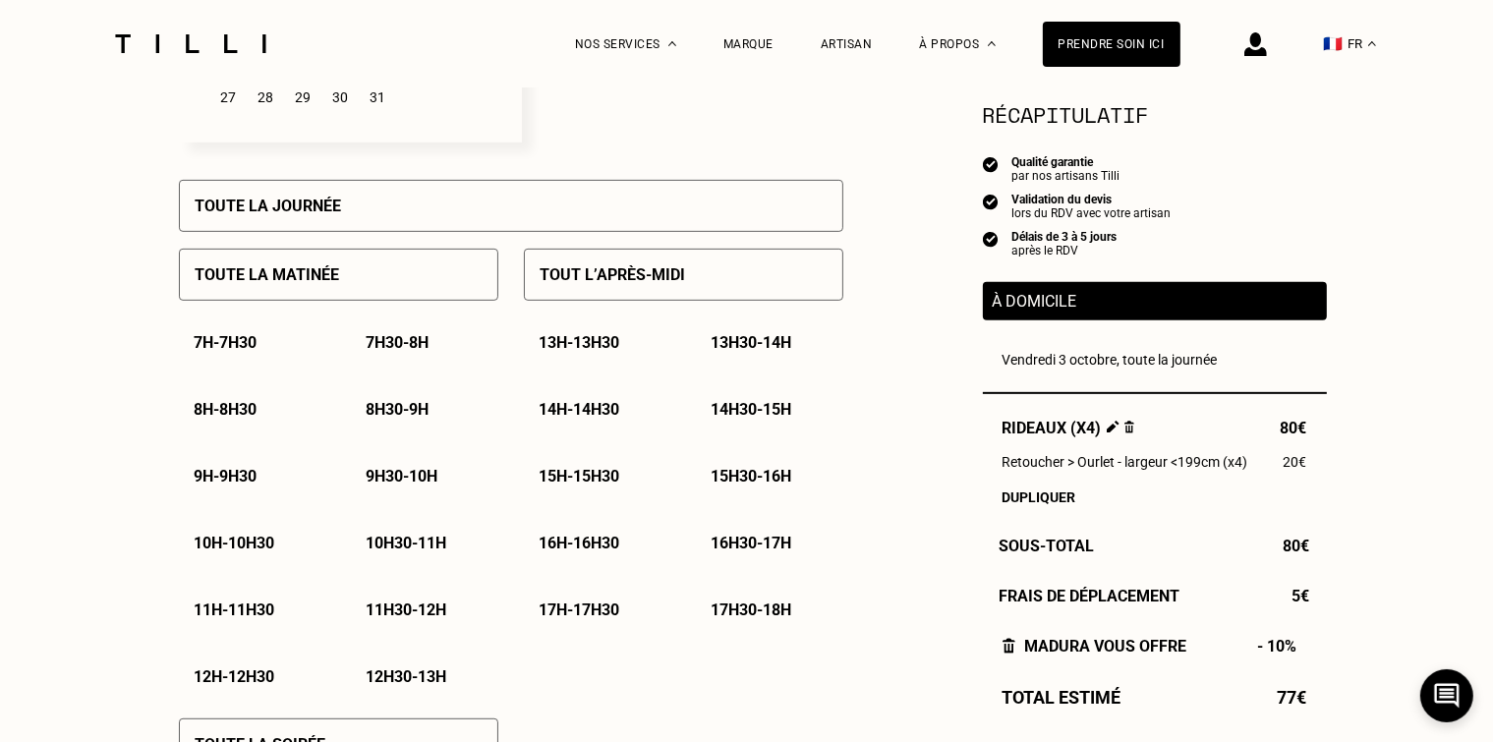
scroll to position [885, 0]
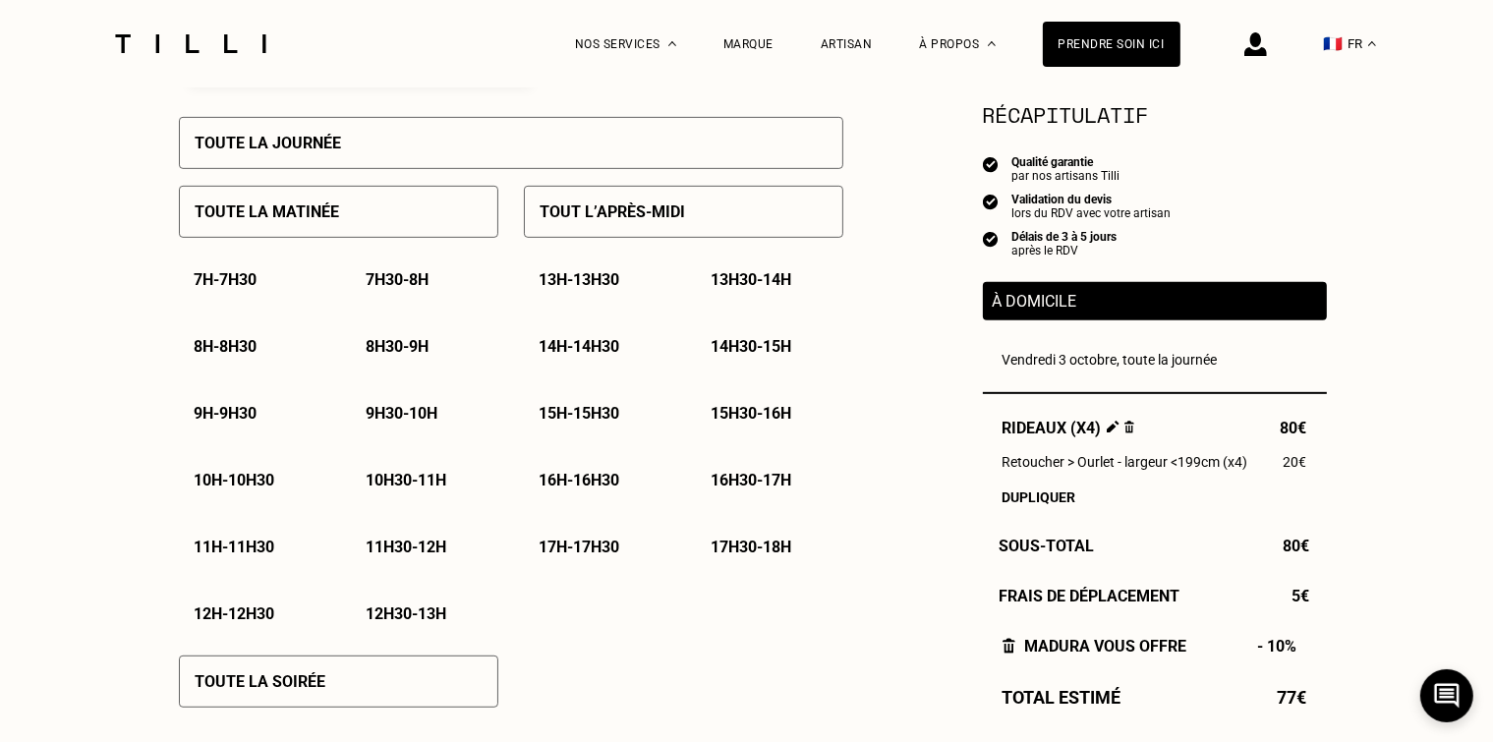
click at [400, 209] on div "Toute la matinée" at bounding box center [338, 212] width 319 height 52
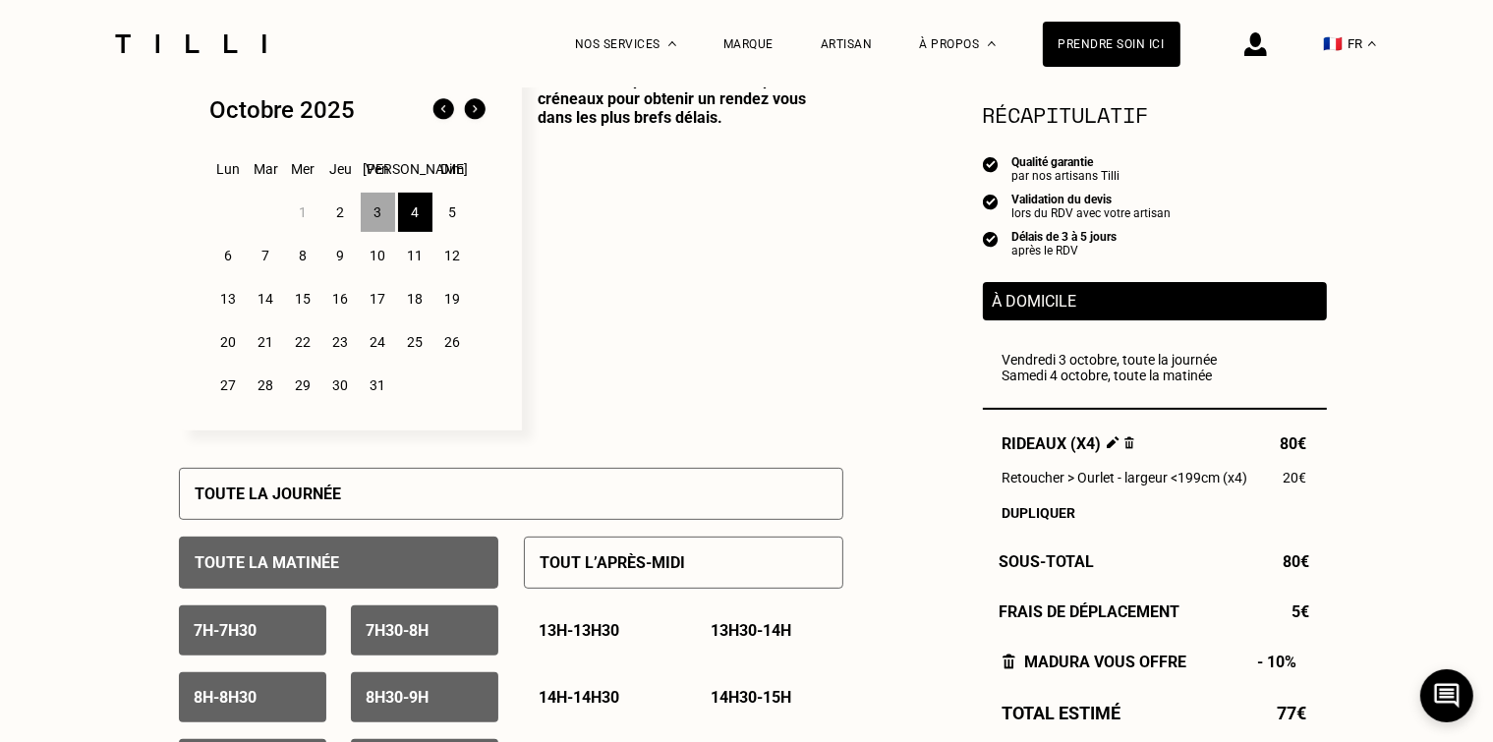
scroll to position [590, 0]
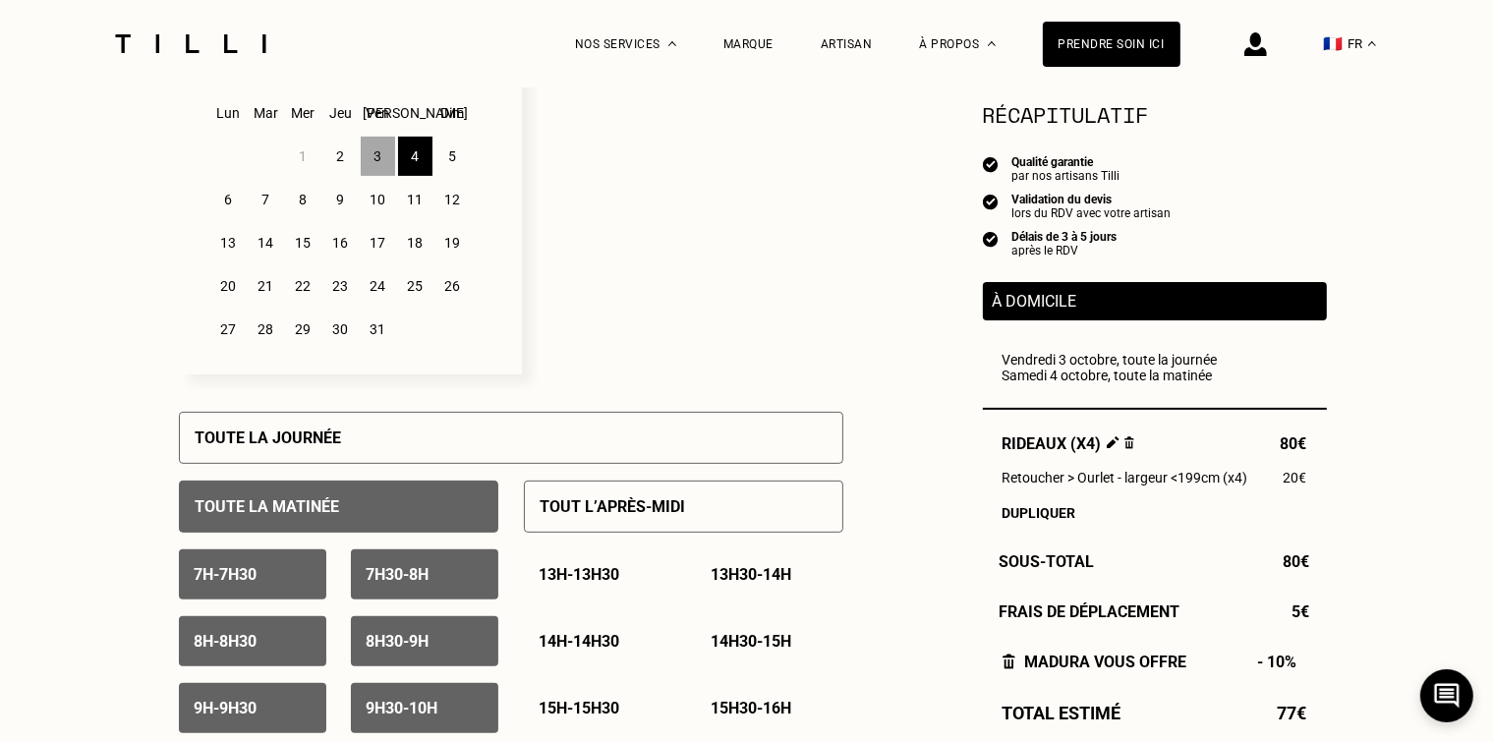
click at [230, 202] on div "6" at bounding box center [228, 199] width 34 height 39
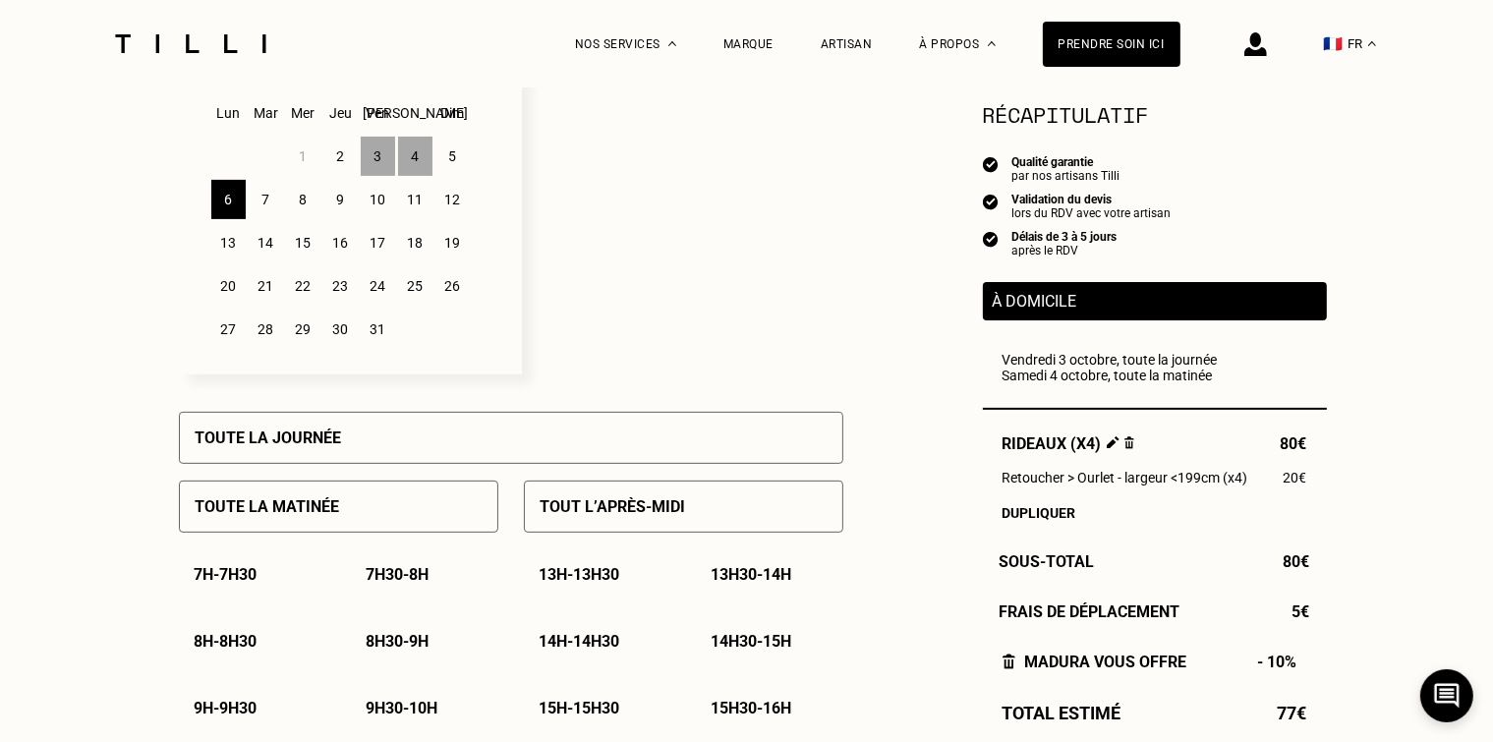
click at [322, 440] on p "Toute la journée" at bounding box center [269, 437] width 146 height 19
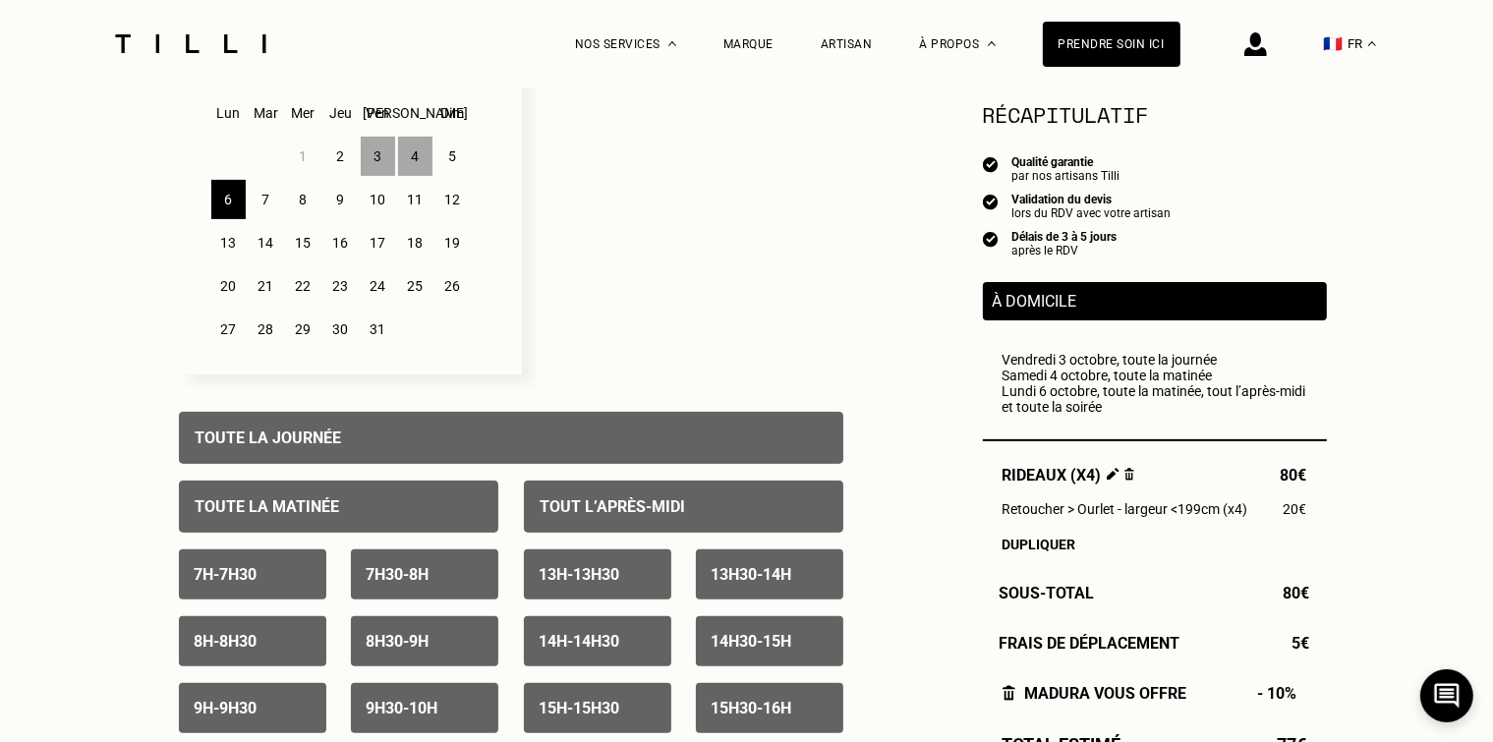
click at [264, 205] on div "7" at bounding box center [266, 199] width 34 height 39
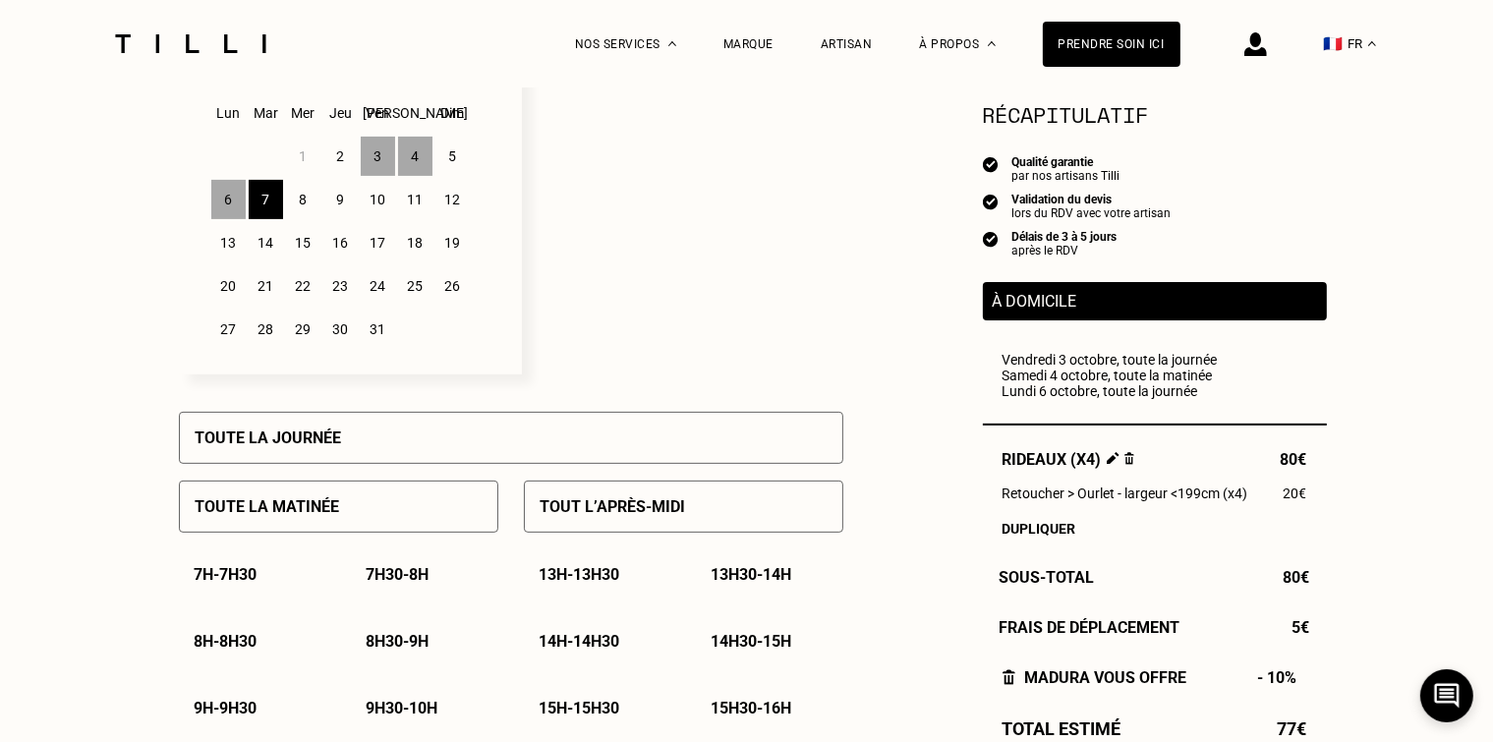
click at [318, 439] on p "Toute la journée" at bounding box center [269, 437] width 146 height 19
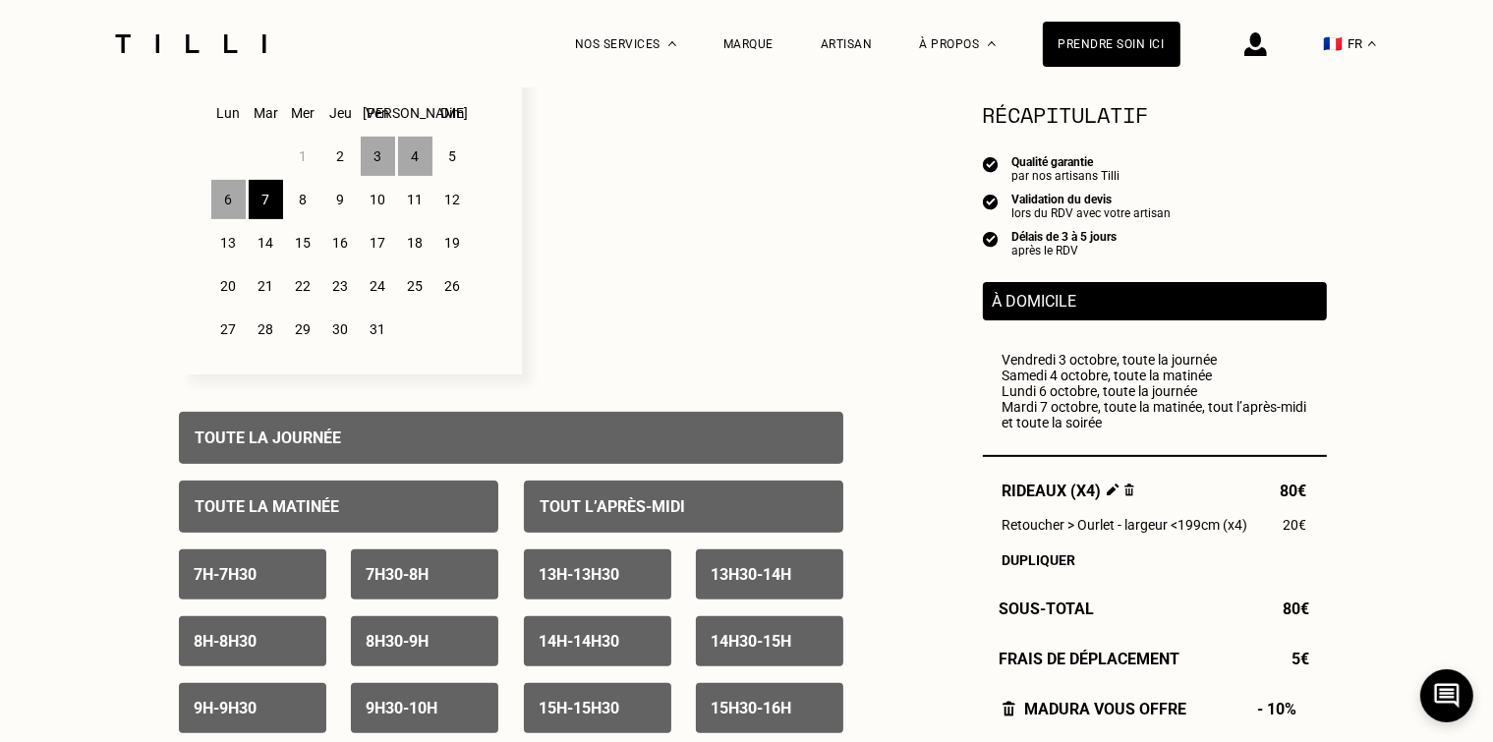
click at [337, 201] on div "9" at bounding box center [340, 199] width 34 height 39
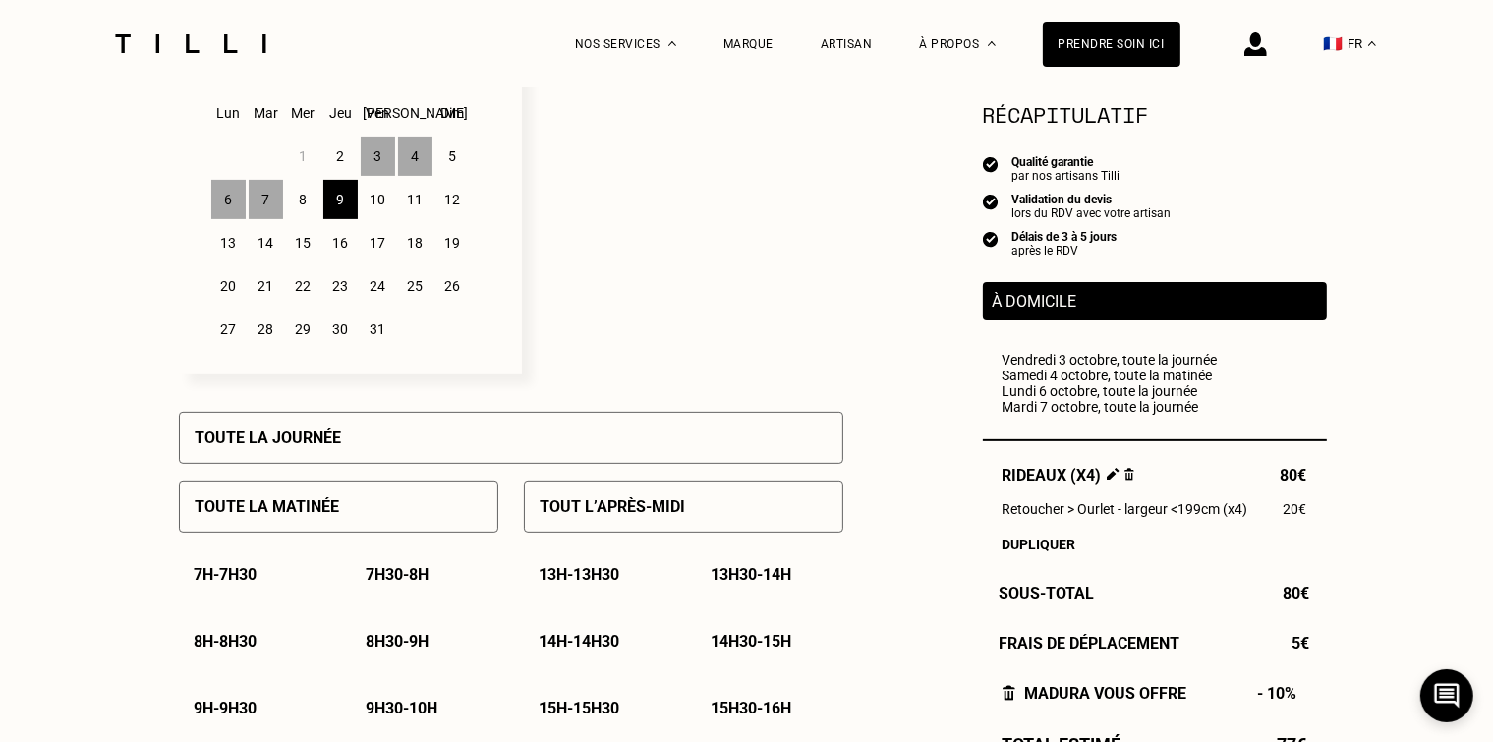
click at [519, 435] on div "Toute la journée" at bounding box center [511, 438] width 664 height 52
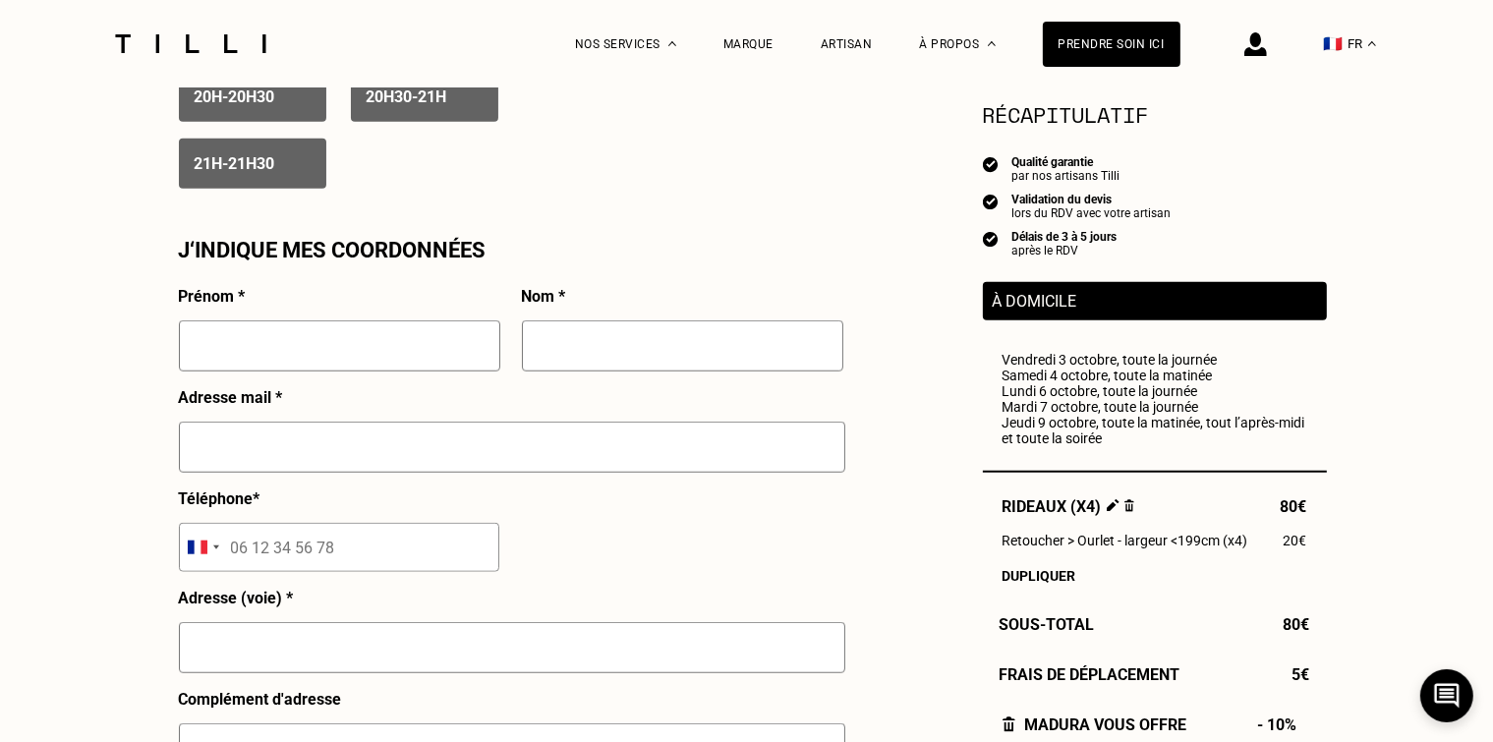
scroll to position [1671, 0]
click at [372, 333] on input "text" at bounding box center [339, 345] width 321 height 51
type input "anais"
type input "[PERSON_NAME]"
type input "[EMAIL_ADDRESS][DOMAIN_NAME]"
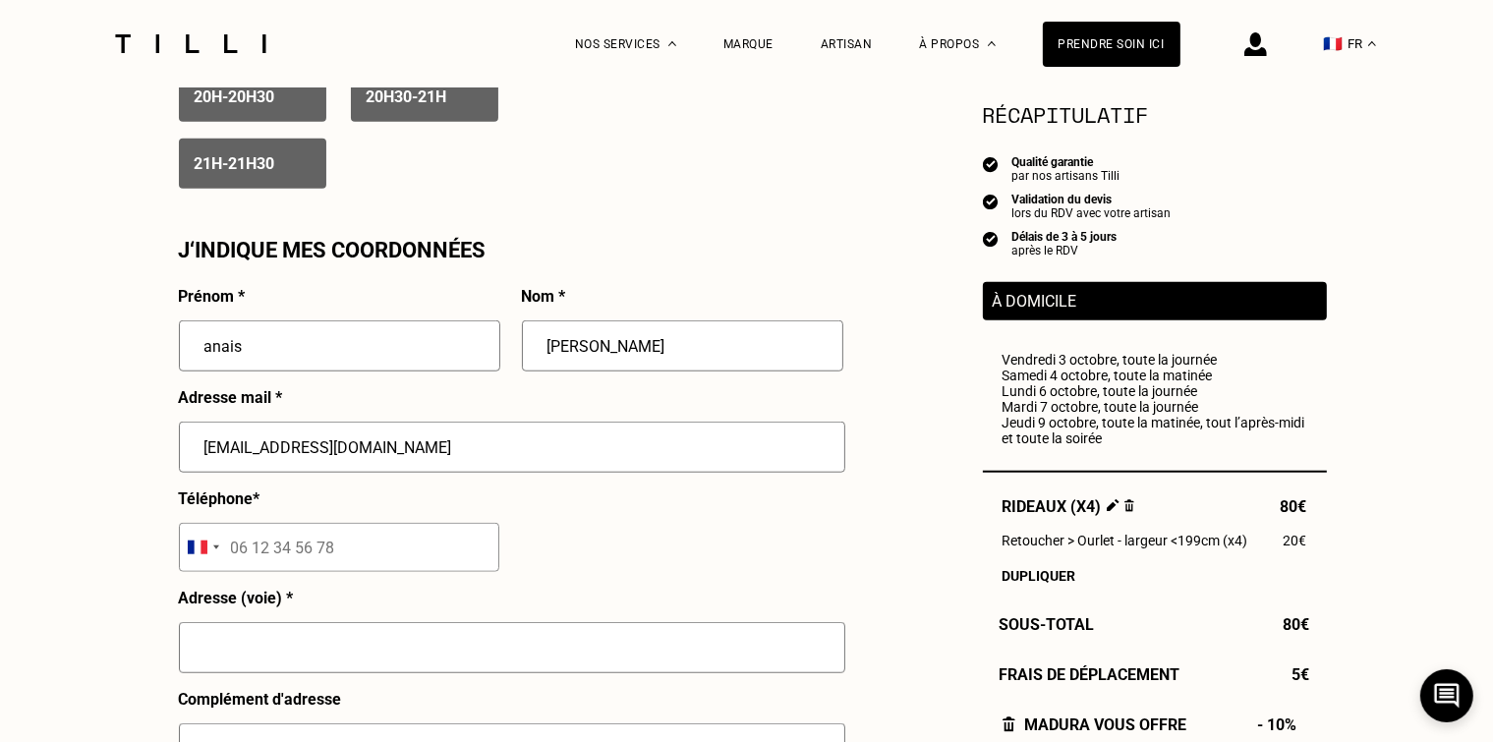
type input "06 79 49 63 13"
type input "[STREET_ADDRESS]"
type input "[GEOGRAPHIC_DATA]"
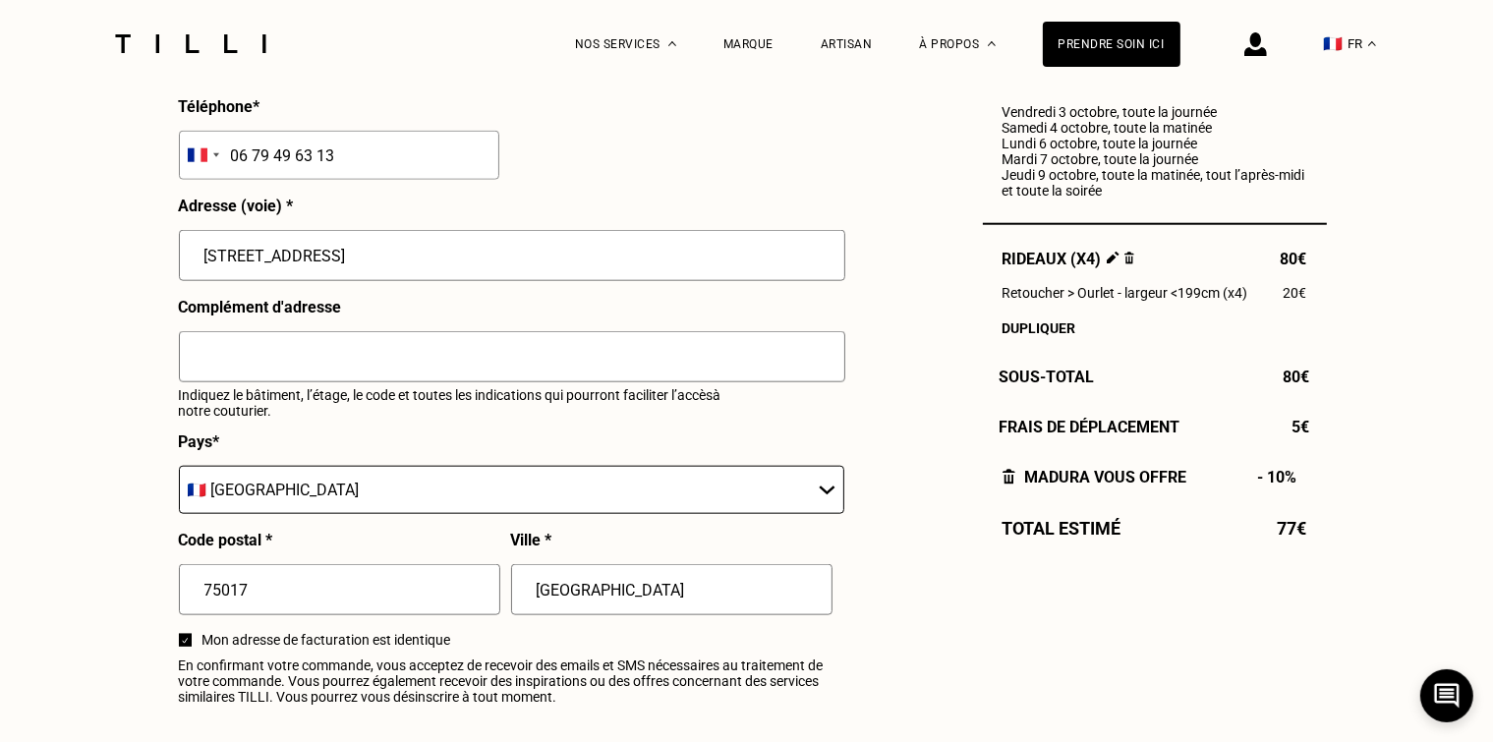
scroll to position [2064, 0]
click at [362, 357] on input "text" at bounding box center [512, 355] width 666 height 51
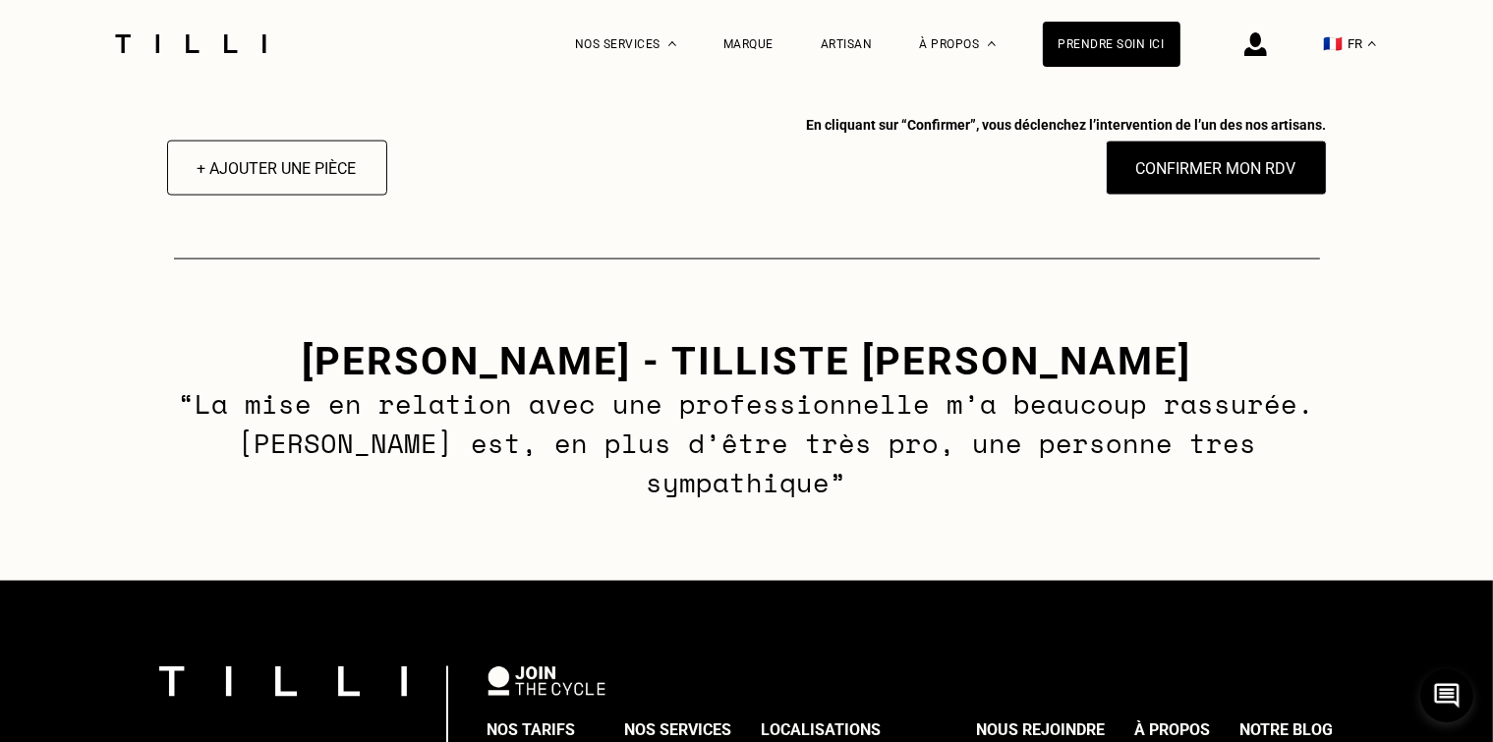
scroll to position [2457, 0]
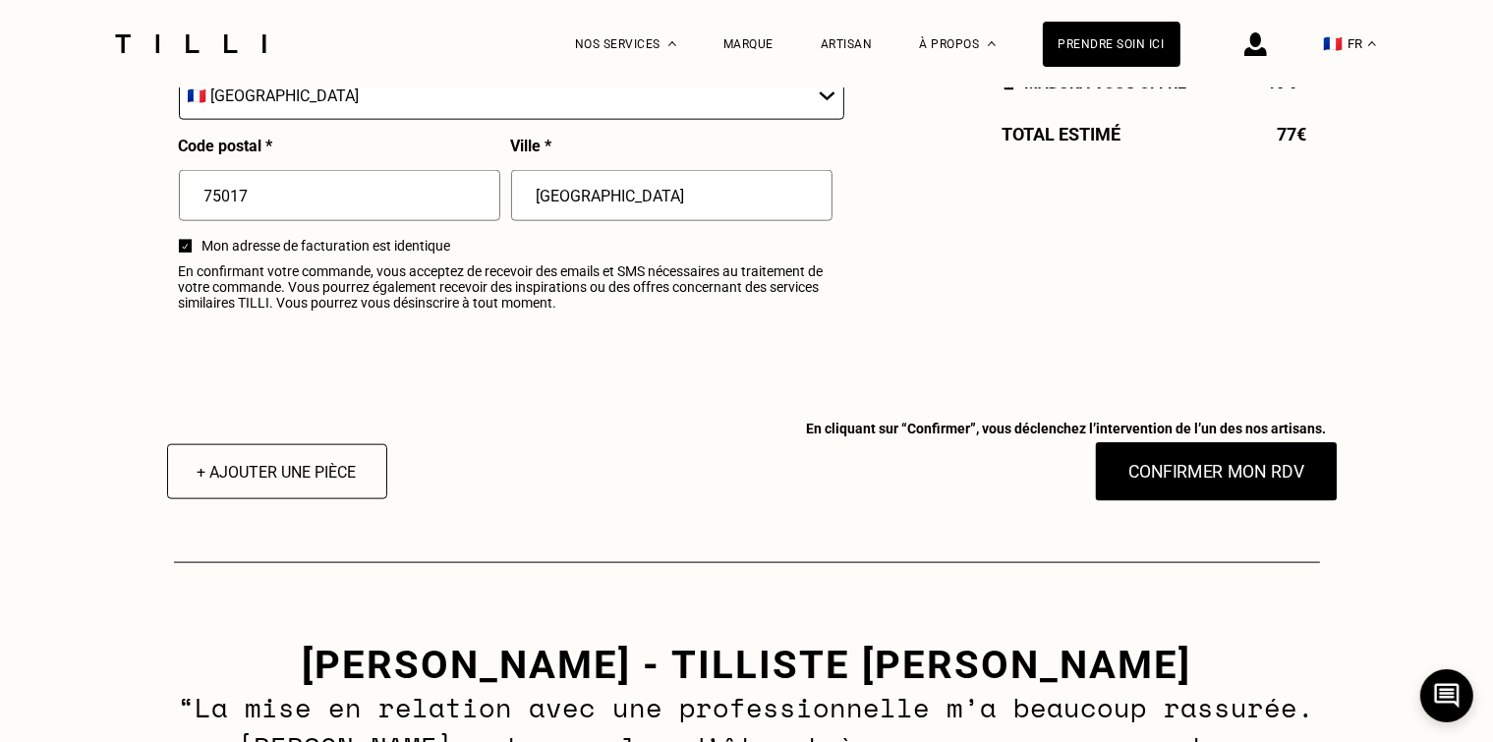
type input "4ème étage droite"
click at [1187, 474] on button "Confirmer mon RDV" at bounding box center [1216, 471] width 244 height 61
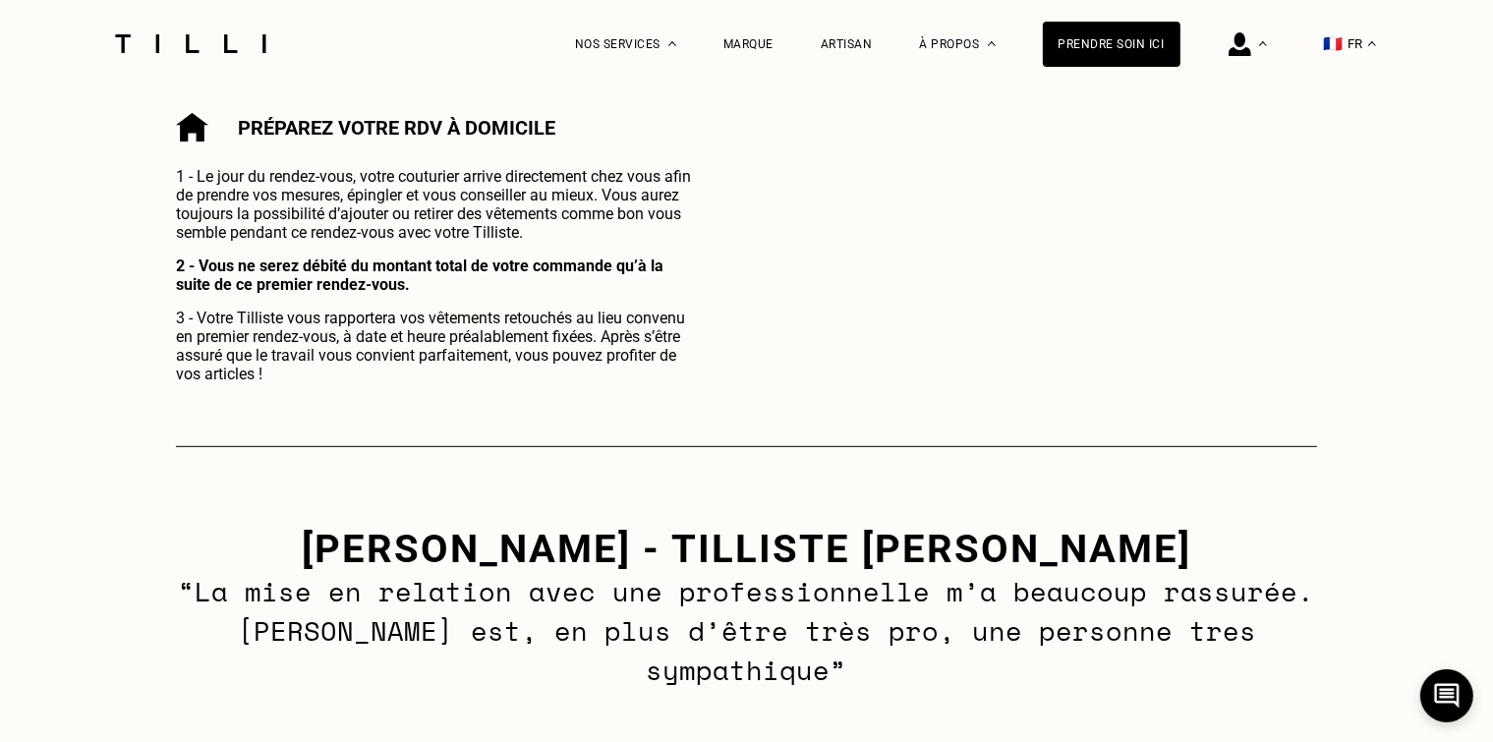
scroll to position [983, 0]
